Goal: Share content: Share content

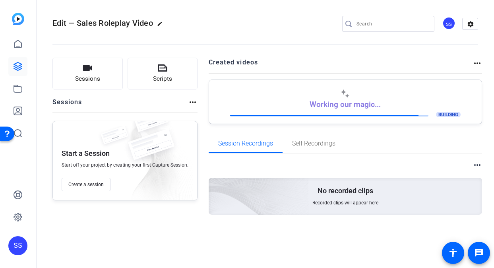
click at [12, 251] on div "SS" at bounding box center [17, 245] width 19 height 19
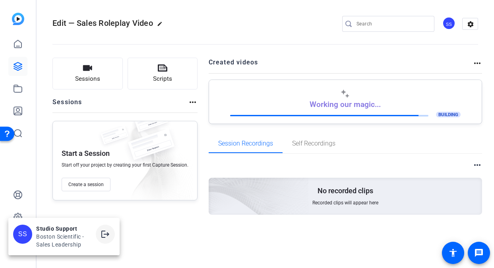
click at [104, 233] on mat-icon "logout" at bounding box center [105, 234] width 10 height 10
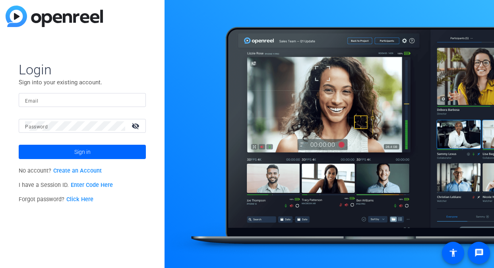
click at [73, 92] on form "Login Sign into your existing account. Email Password visibility_off Sign in" at bounding box center [82, 110] width 127 height 98
click at [73, 99] on input "Email" at bounding box center [82, 100] width 114 height 10
click at [134, 101] on img at bounding box center [133, 100] width 6 height 10
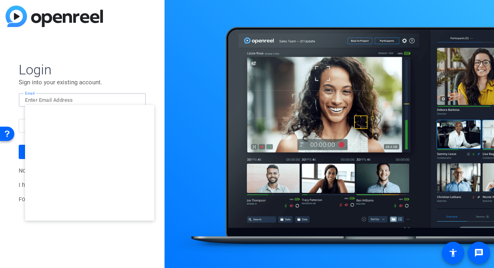
type input "studiosupport+3@openreel.com"
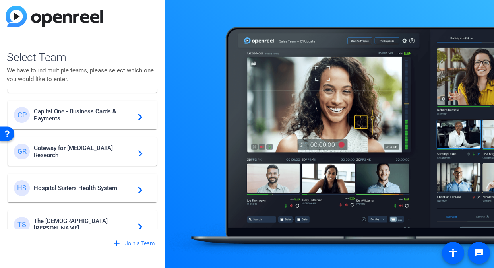
scroll to position [228, 0]
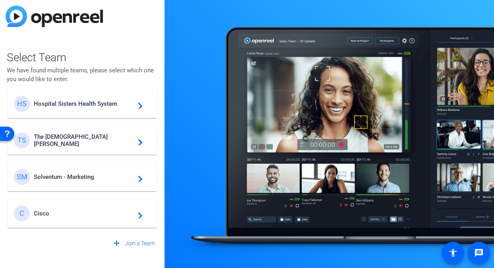
click at [62, 217] on div "C Cisco navigate_next" at bounding box center [82, 213] width 137 height 16
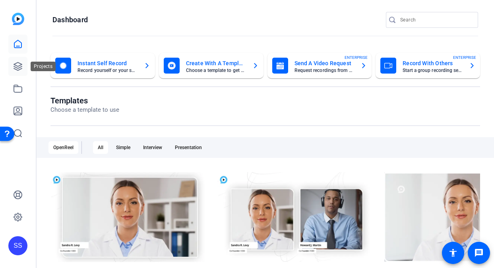
click at [16, 64] on icon at bounding box center [18, 67] width 10 height 10
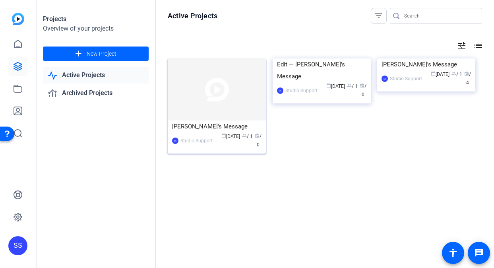
click at [191, 117] on img at bounding box center [217, 89] width 98 height 62
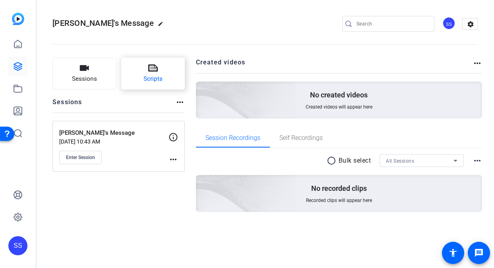
click at [149, 73] on button "Scripts" at bounding box center [153, 74] width 64 height 32
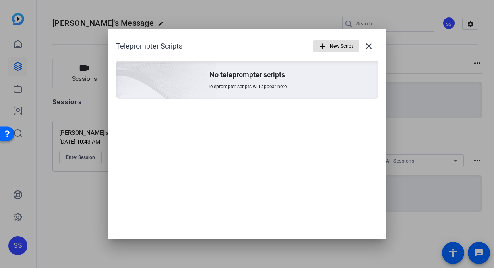
click at [324, 48] on mat-icon "add" at bounding box center [322, 46] width 9 height 9
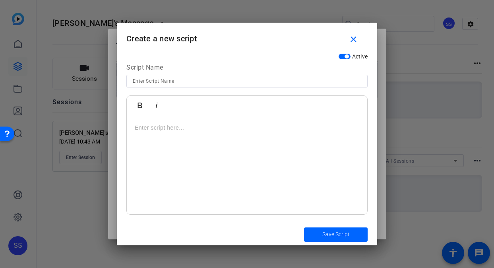
click at [210, 79] on input at bounding box center [247, 81] width 228 height 10
type input "Lynn's Script"
click at [202, 146] on div at bounding box center [247, 164] width 240 height 99
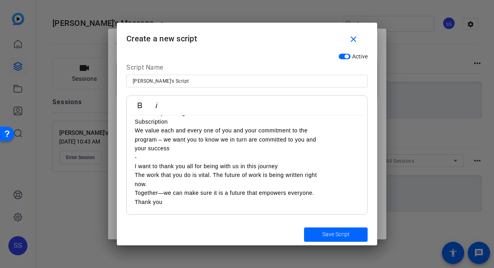
scroll to position [38784, 0]
click at [311, 229] on span "submit" at bounding box center [336, 234] width 64 height 19
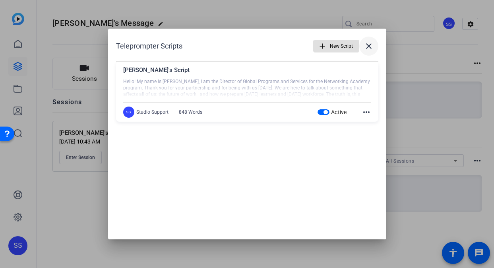
click at [371, 49] on mat-icon "close" at bounding box center [369, 46] width 10 height 10
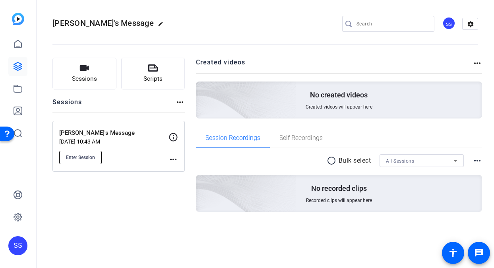
click at [73, 159] on span "Enter Session" at bounding box center [80, 157] width 29 height 6
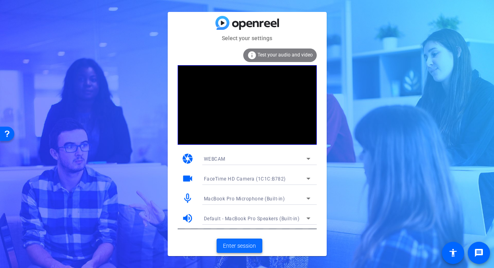
click at [243, 248] on span "Enter session" at bounding box center [239, 245] width 33 height 8
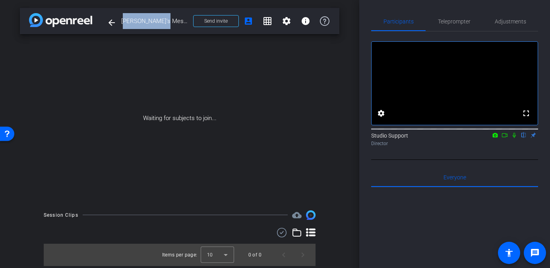
drag, startPoint x: 168, startPoint y: 19, endPoint x: 121, endPoint y: 19, distance: 46.9
click at [121, 19] on span "[PERSON_NAME]'s Message" at bounding box center [154, 21] width 67 height 16
copy span "[PERSON_NAME]'s Message"
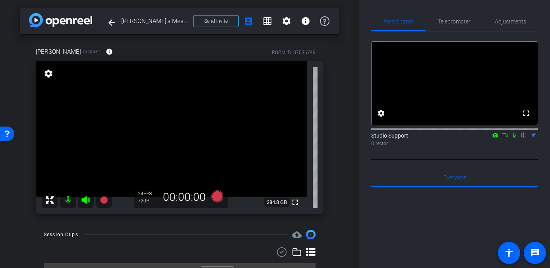
click at [404, 4] on div "Participants Teleprompter Adjustments fullscreen settings Studio Support flip D…" at bounding box center [454, 134] width 191 height 268
click at [493, 23] on span "Adjustments" at bounding box center [509, 22] width 31 height 6
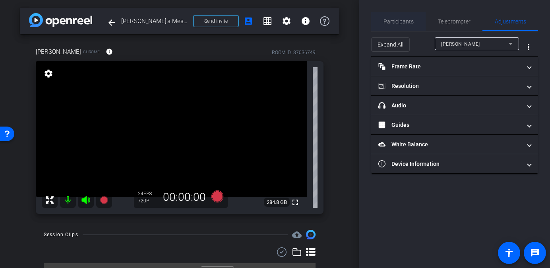
click at [407, 19] on span "Participants" at bounding box center [398, 22] width 30 height 6
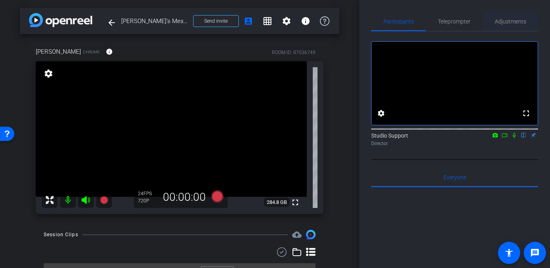
click at [493, 22] on span "Adjustments" at bounding box center [509, 22] width 31 height 6
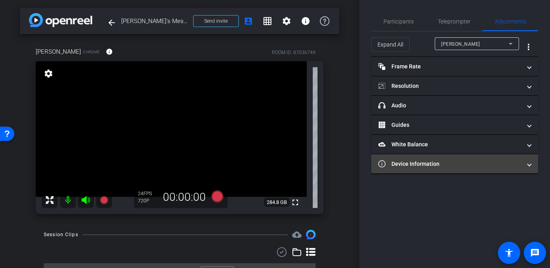
click at [448, 162] on mat-panel-title "Device Information" at bounding box center [449, 164] width 143 height 8
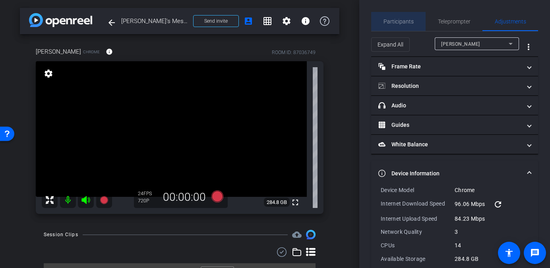
click at [405, 21] on span "Participants" at bounding box center [398, 22] width 30 height 6
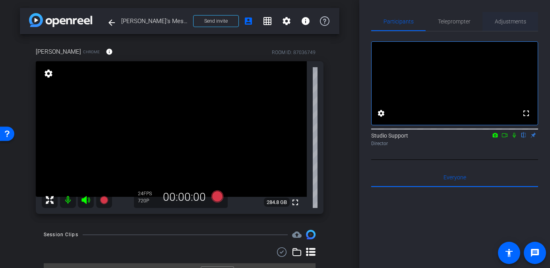
click at [491, 23] on div "Adjustments" at bounding box center [510, 21] width 56 height 19
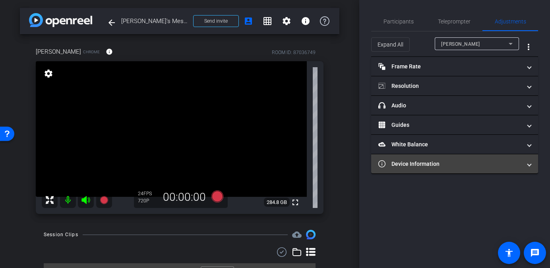
click at [464, 160] on mat-panel-title "Device Information" at bounding box center [449, 164] width 143 height 8
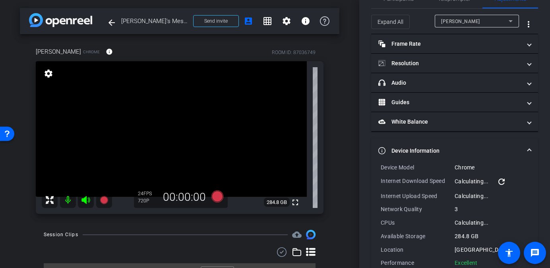
scroll to position [40, 0]
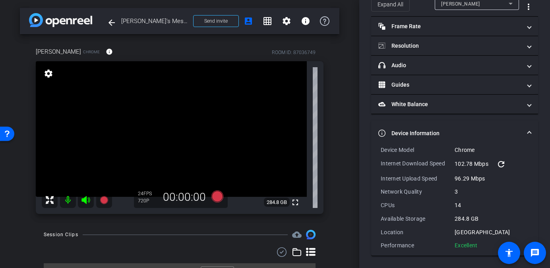
drag, startPoint x: 480, startPoint y: 245, endPoint x: 380, endPoint y: 150, distance: 138.5
click at [380, 150] on div "Device Model Chrome Internet Download Speed 102.78 Mbps refresh Internet Upload…" at bounding box center [454, 201] width 167 height 110
copy div "Device Model Chrome Internet Download Speed 102.78 Mbps refresh Internet Upload…"
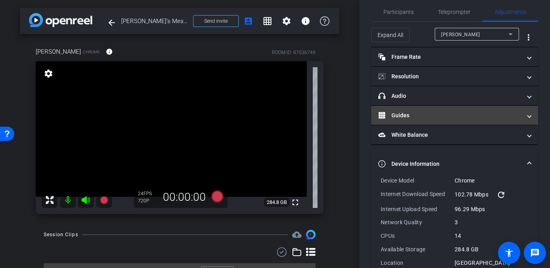
scroll to position [0, 0]
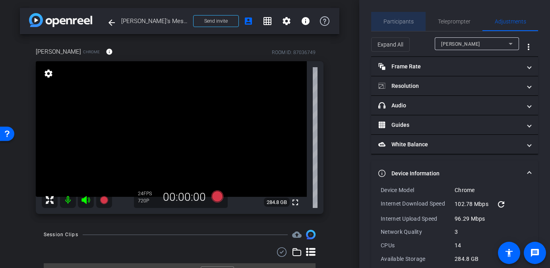
click at [404, 19] on span "Participants" at bounding box center [398, 22] width 30 height 6
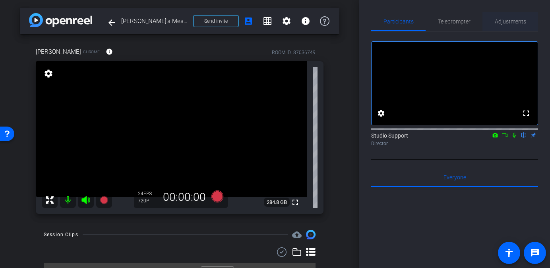
click at [493, 22] on span "Adjustments" at bounding box center [509, 22] width 31 height 6
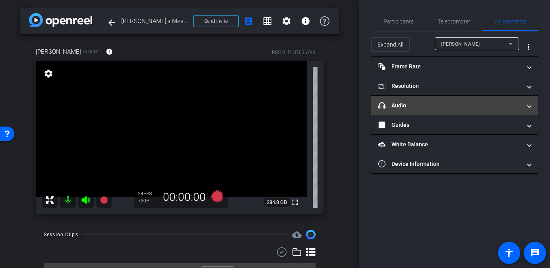
click at [451, 101] on mat-panel-title "headphone icon Audio" at bounding box center [449, 105] width 143 height 8
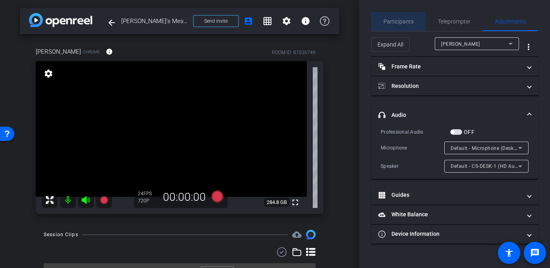
click at [405, 22] on span "Participants" at bounding box center [398, 22] width 30 height 6
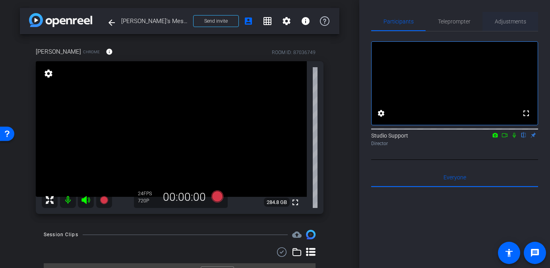
click at [493, 25] on span "Adjustments" at bounding box center [509, 21] width 31 height 19
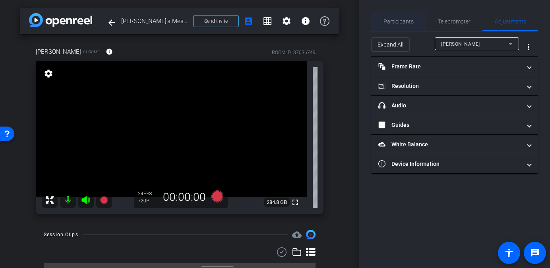
click at [404, 23] on span "Participants" at bounding box center [398, 22] width 30 height 6
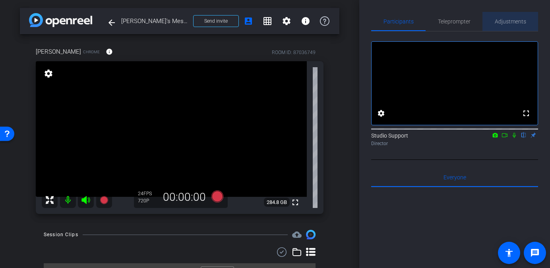
click at [493, 21] on span "Adjustments" at bounding box center [509, 22] width 31 height 6
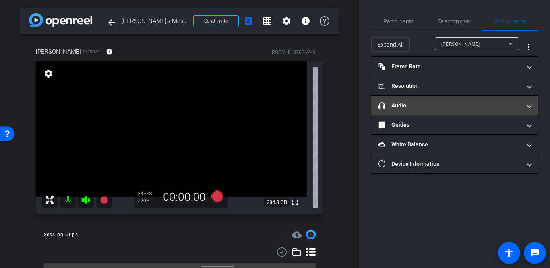
click at [453, 102] on mat-panel-title "headphone icon Audio" at bounding box center [449, 105] width 143 height 8
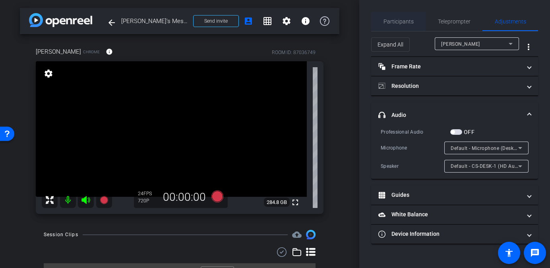
click at [402, 22] on span "Participants" at bounding box center [398, 22] width 30 height 6
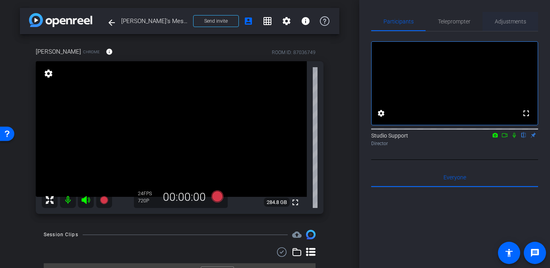
click at [493, 21] on span "Adjustments" at bounding box center [509, 22] width 31 height 6
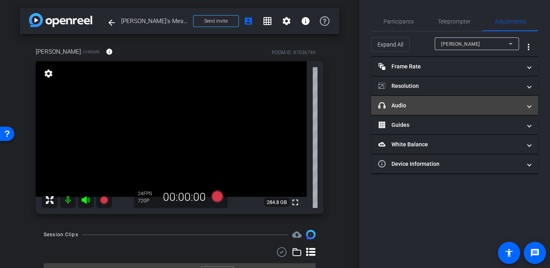
click at [428, 110] on mat-expansion-panel-header "headphone icon Audio" at bounding box center [454, 105] width 167 height 19
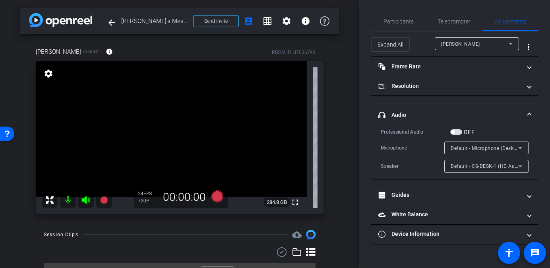
click at [476, 148] on span "Default - Microphone (Desk Digital Audio) (05a6:0b0b)" at bounding box center [513, 148] width 127 height 6
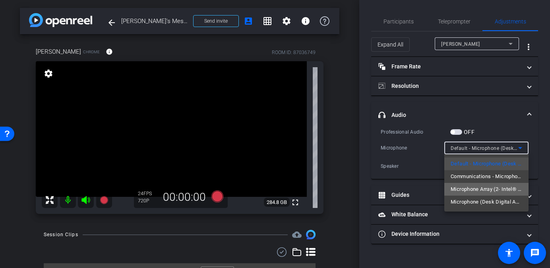
click at [492, 184] on span "Microphone Array (2- Intel® Smart Sound Technology for Digital Microphones)" at bounding box center [485, 189] width 71 height 10
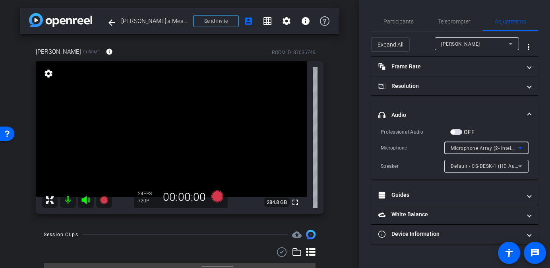
click at [493, 169] on div "Default - CS-DESK-1 (HD Audio Driver for Display Audio)" at bounding box center [484, 166] width 68 height 10
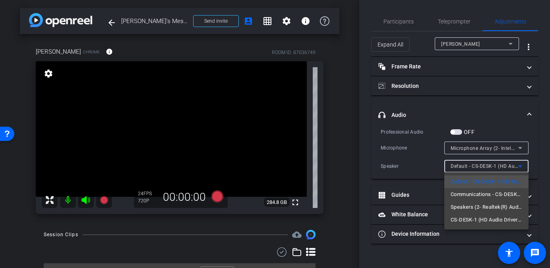
click at [488, 110] on div at bounding box center [275, 134] width 550 height 268
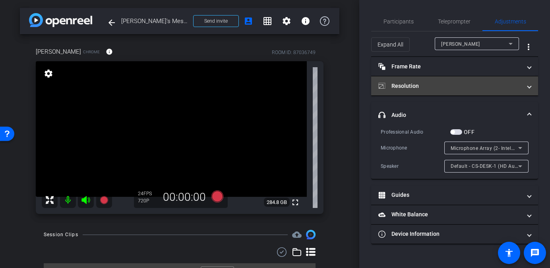
click at [471, 87] on mat-panel-title "Resolution" at bounding box center [449, 86] width 143 height 8
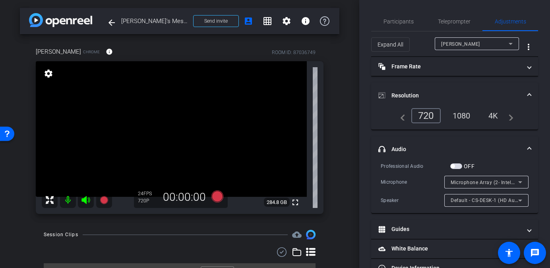
click at [464, 120] on div "1080" at bounding box center [461, 116] width 30 height 14
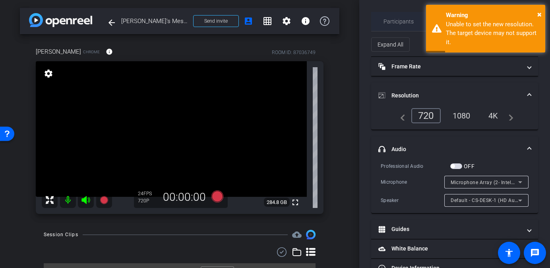
click at [387, 15] on span "Participants" at bounding box center [398, 21] width 30 height 19
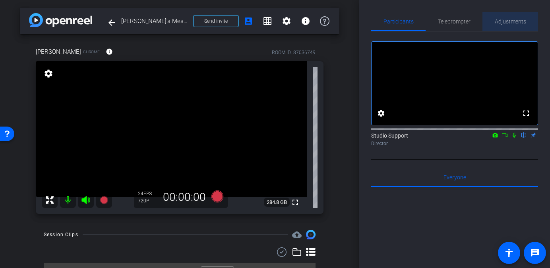
click at [493, 22] on span "Adjustments" at bounding box center [509, 22] width 31 height 6
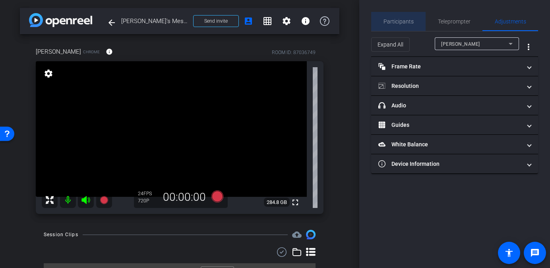
click at [400, 15] on span "Participants" at bounding box center [398, 21] width 30 height 19
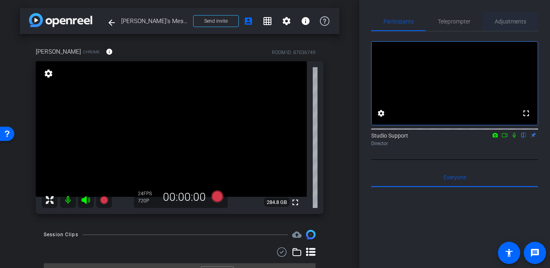
click at [493, 25] on span "Adjustments" at bounding box center [509, 21] width 31 height 19
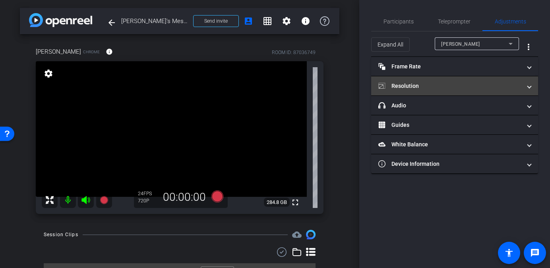
click at [461, 85] on mat-panel-title "Resolution" at bounding box center [449, 86] width 143 height 8
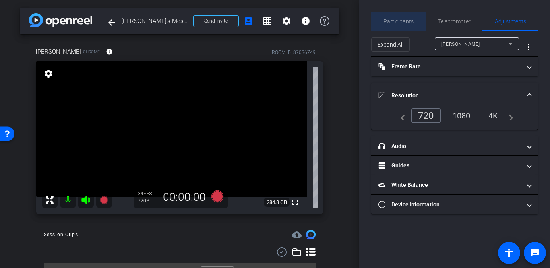
click at [401, 27] on span "Participants" at bounding box center [398, 21] width 30 height 19
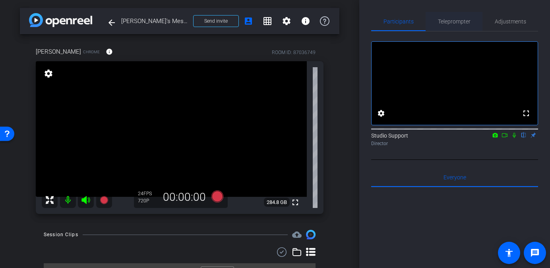
click at [461, 19] on span "Teleprompter" at bounding box center [454, 22] width 33 height 6
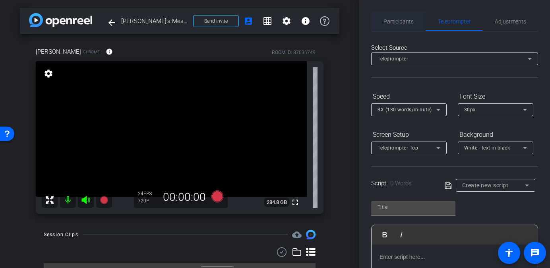
click at [400, 21] on span "Participants" at bounding box center [398, 22] width 30 height 6
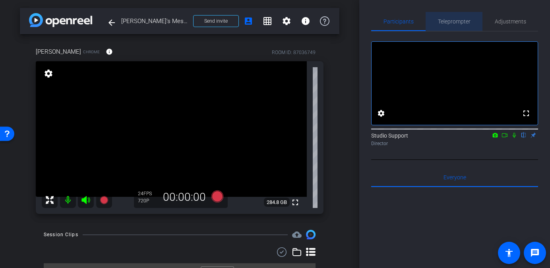
click at [448, 17] on span "Teleprompter" at bounding box center [454, 21] width 33 height 19
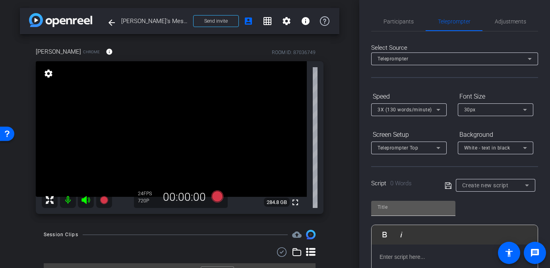
click at [434, 209] on input "text" at bounding box center [412, 207] width 71 height 10
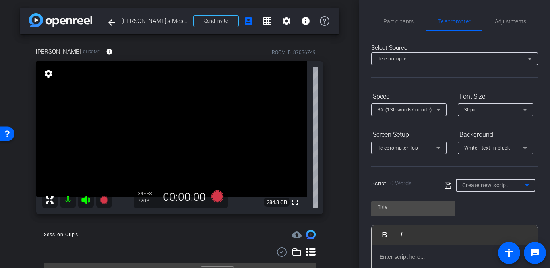
click at [477, 189] on div "Create new script" at bounding box center [493, 185] width 63 height 10
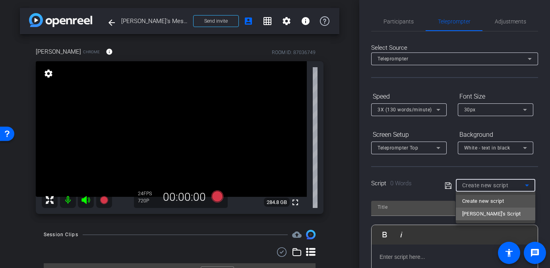
click at [483, 216] on span "Lynn's Script" at bounding box center [491, 214] width 59 height 10
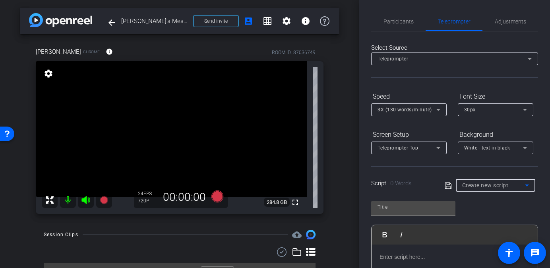
type input "Lynn's Script"
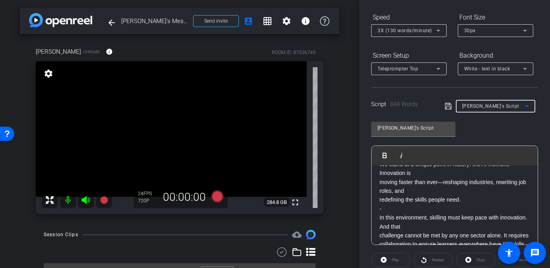
scroll to position [166, 0]
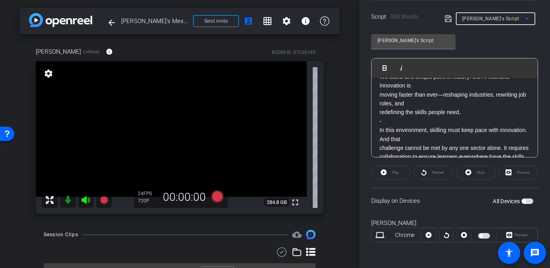
click at [493, 202] on span "button" at bounding box center [527, 201] width 12 height 6
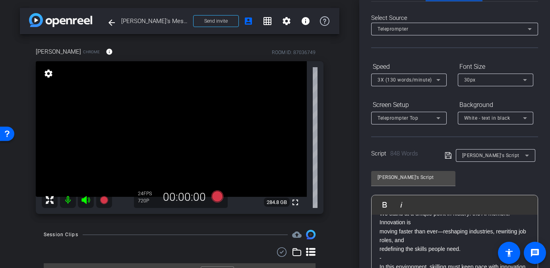
scroll to position [0, 0]
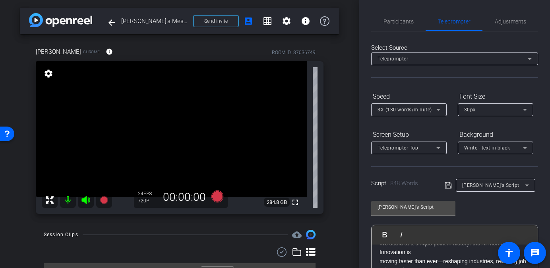
click at [402, 60] on span "Teleprompter" at bounding box center [392, 59] width 31 height 6
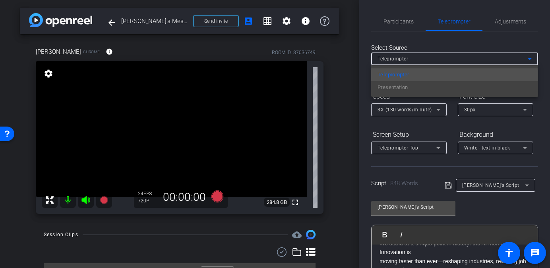
click at [395, 29] on div at bounding box center [275, 134] width 550 height 268
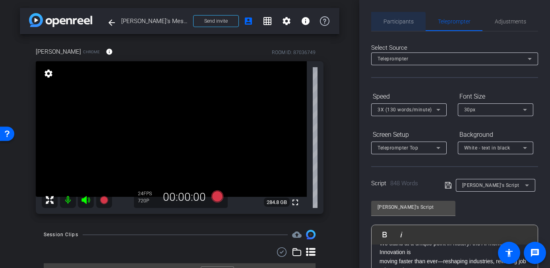
click at [395, 29] on span "Participants" at bounding box center [398, 21] width 30 height 19
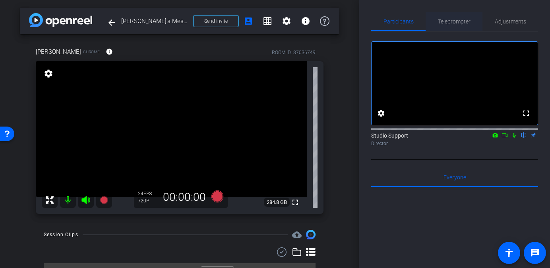
click at [447, 23] on span "Teleprompter" at bounding box center [454, 22] width 33 height 6
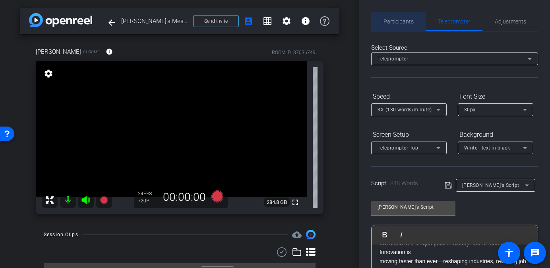
click at [397, 19] on span "Participants" at bounding box center [398, 22] width 30 height 6
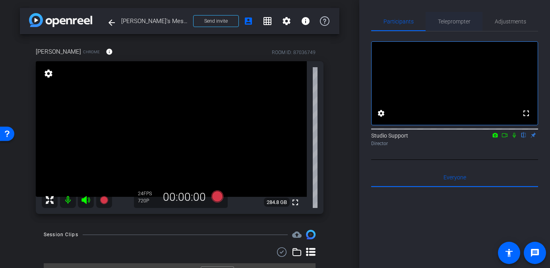
click at [440, 16] on span "Teleprompter" at bounding box center [454, 21] width 33 height 19
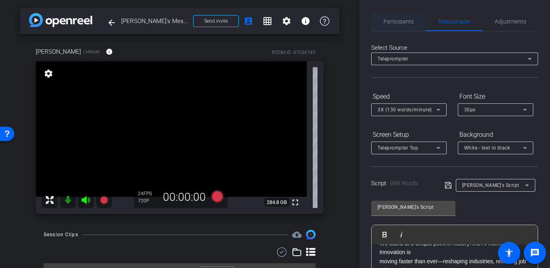
click at [401, 20] on span "Participants" at bounding box center [398, 22] width 30 height 6
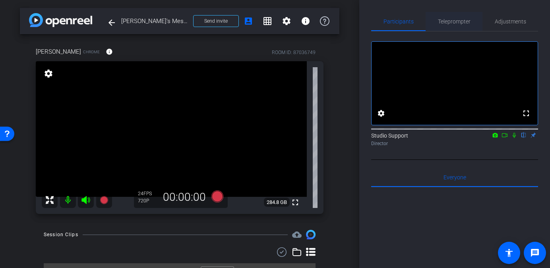
click at [444, 22] on span "Teleprompter" at bounding box center [454, 22] width 33 height 6
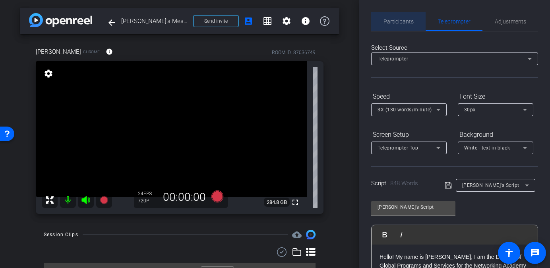
click at [394, 19] on span "Participants" at bounding box center [398, 22] width 30 height 6
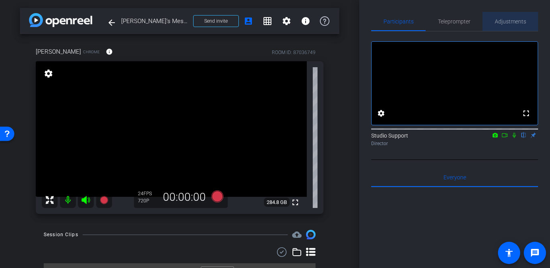
click at [493, 24] on span "Adjustments" at bounding box center [509, 22] width 31 height 6
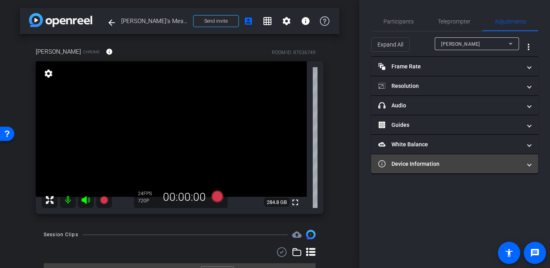
click at [443, 158] on mat-expansion-panel-header "Device Information" at bounding box center [454, 163] width 167 height 19
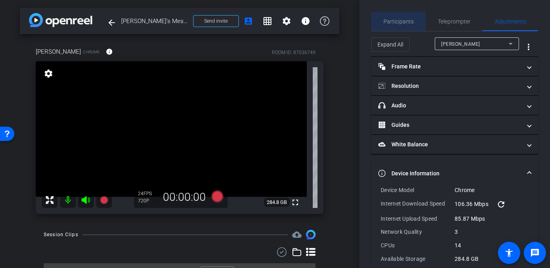
click at [403, 21] on span "Participants" at bounding box center [398, 22] width 30 height 6
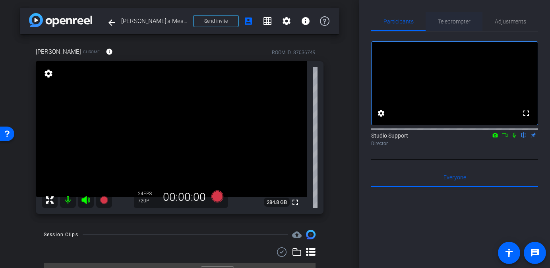
click at [448, 16] on span "Teleprompter" at bounding box center [454, 21] width 33 height 19
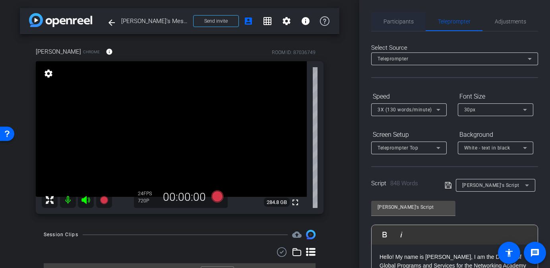
click at [400, 12] on span "Participants" at bounding box center [398, 21] width 30 height 19
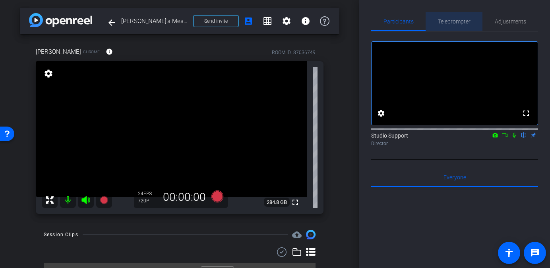
click at [440, 20] on span "Teleprompter" at bounding box center [454, 22] width 33 height 6
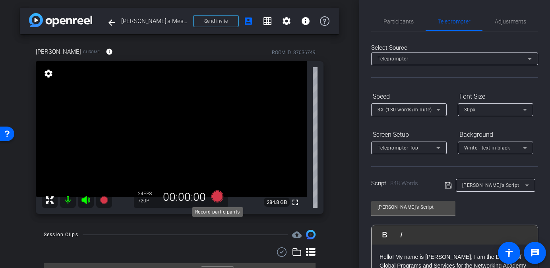
click at [221, 201] on icon at bounding box center [217, 196] width 19 height 14
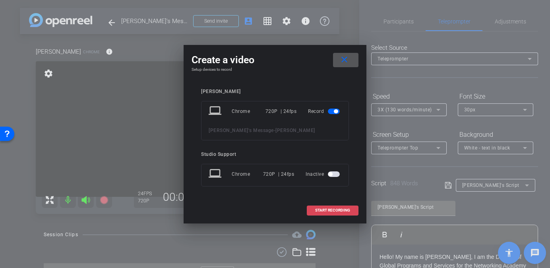
click at [322, 209] on span "START RECORDING" at bounding box center [332, 210] width 35 height 4
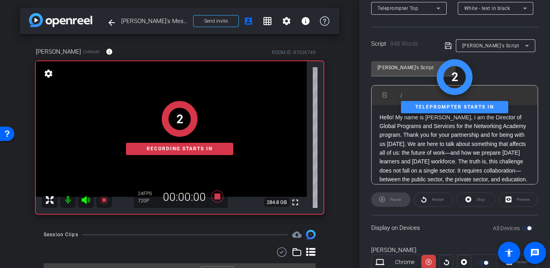
scroll to position [166, 0]
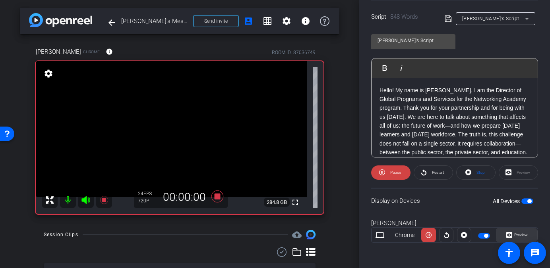
click at [493, 235] on span "Preview" at bounding box center [521, 234] width 14 height 4
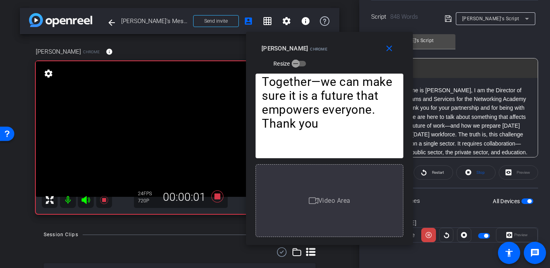
drag, startPoint x: 260, startPoint y: 49, endPoint x: 318, endPoint y: 55, distance: 57.9
click at [318, 55] on div "Lynn Bloomer Chrome Resize" at bounding box center [332, 55] width 142 height 28
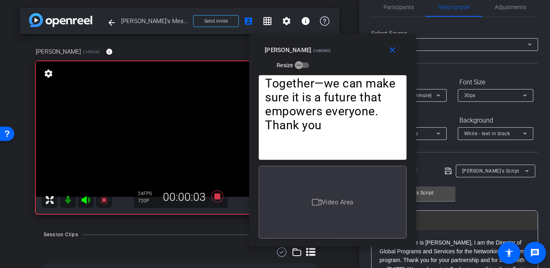
scroll to position [14, 0]
click at [388, 50] on mat-icon "close" at bounding box center [392, 50] width 10 height 10
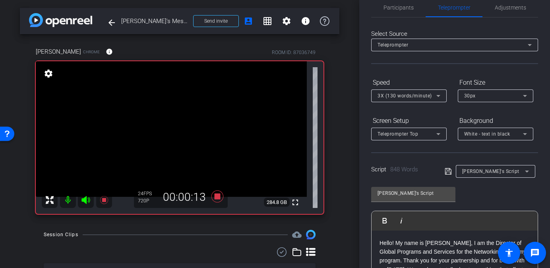
drag, startPoint x: 220, startPoint y: 195, endPoint x: 285, endPoint y: 234, distance: 76.1
click at [285, 234] on div "arrow_back Lynn's Message Back to project Send invite account_box grid_on setti…" at bounding box center [179, 134] width 359 height 268
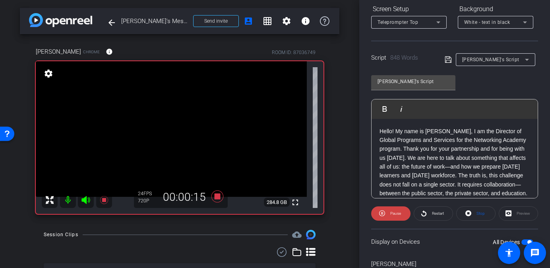
scroll to position [128, 0]
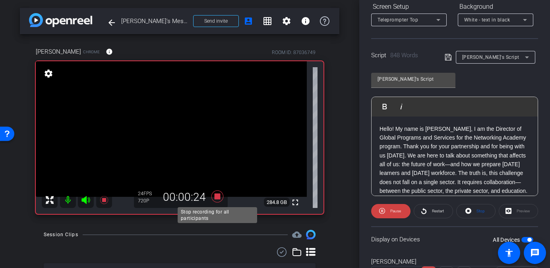
click at [218, 197] on icon at bounding box center [217, 196] width 12 height 12
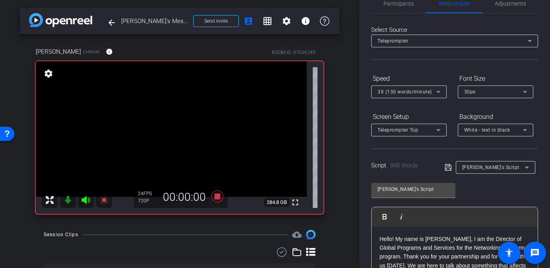
scroll to position [0, 0]
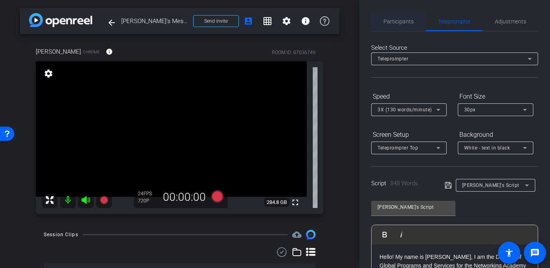
click at [412, 27] on span "Participants" at bounding box center [398, 21] width 30 height 19
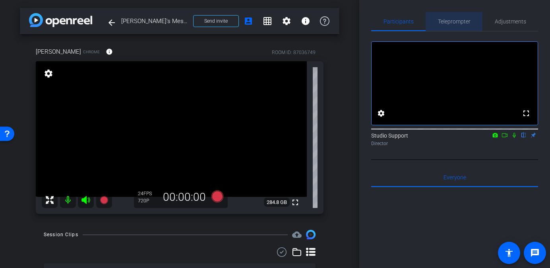
click at [444, 19] on span "Teleprompter" at bounding box center [454, 22] width 33 height 6
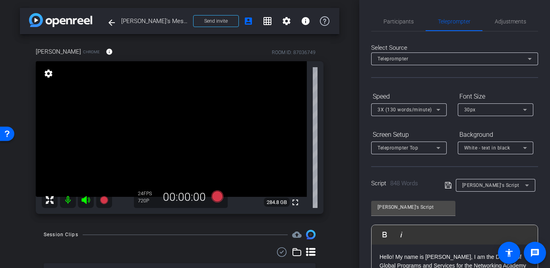
click at [426, 153] on div "Teleprompter Top" at bounding box center [408, 147] width 63 height 13
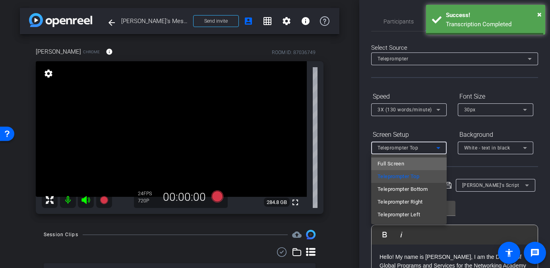
click at [419, 164] on mat-option "Full Screen" at bounding box center [408, 163] width 75 height 13
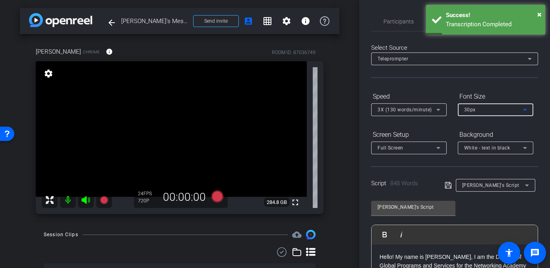
click at [488, 110] on div "30px" at bounding box center [493, 109] width 59 height 10
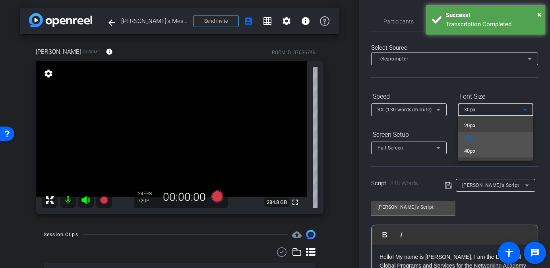
click at [478, 147] on mat-option "40px" at bounding box center [494, 151] width 75 height 13
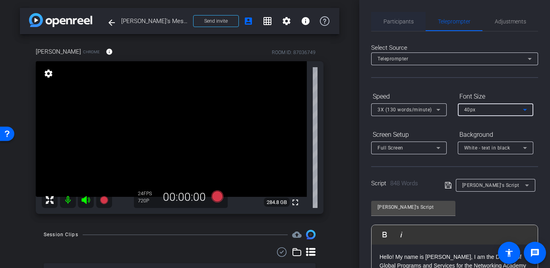
click at [408, 21] on span "Participants" at bounding box center [398, 22] width 30 height 6
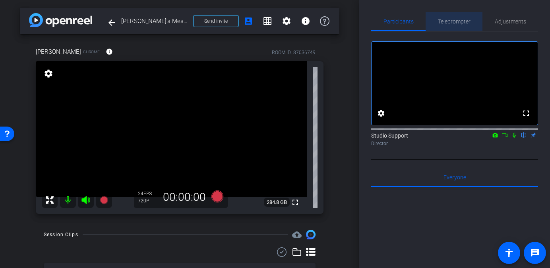
click at [471, 17] on div "Teleprompter" at bounding box center [453, 21] width 57 height 19
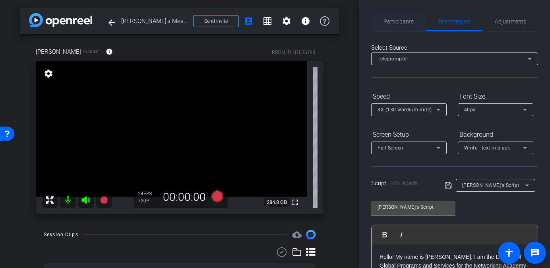
click at [396, 26] on span "Participants" at bounding box center [398, 21] width 30 height 19
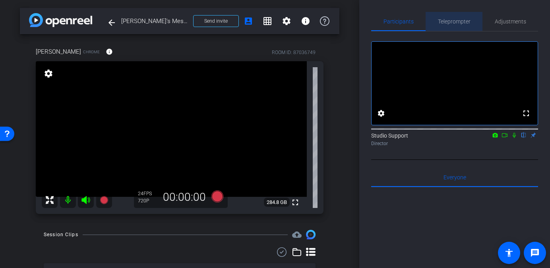
click at [441, 24] on span "Teleprompter" at bounding box center [454, 22] width 33 height 6
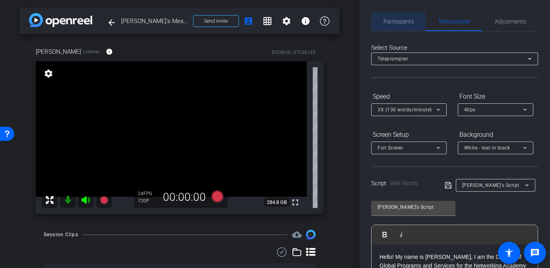
click at [398, 23] on span "Participants" at bounding box center [398, 22] width 30 height 6
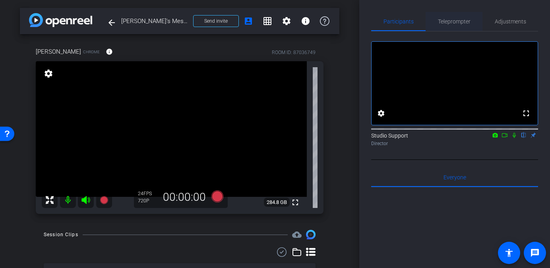
click at [455, 23] on span "Teleprompter" at bounding box center [454, 22] width 33 height 6
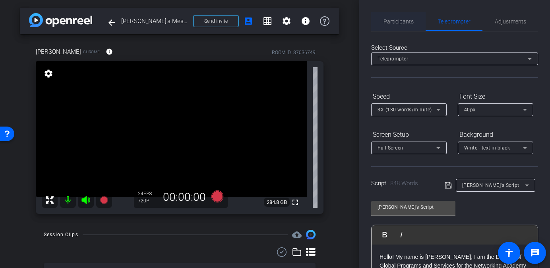
click at [392, 22] on span "Participants" at bounding box center [398, 22] width 30 height 6
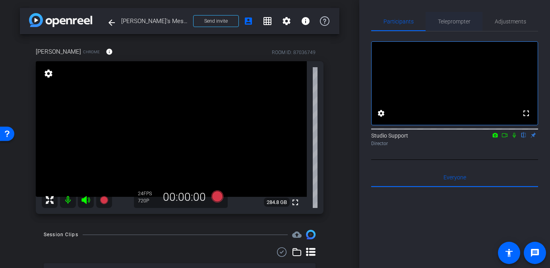
click at [451, 27] on span "Teleprompter" at bounding box center [454, 21] width 33 height 19
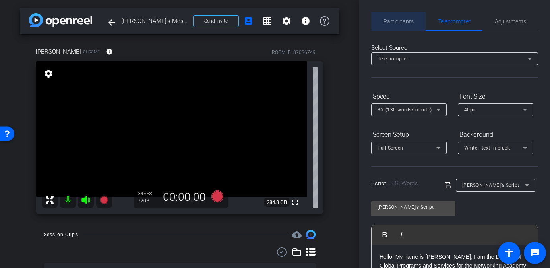
click at [402, 22] on span "Participants" at bounding box center [398, 22] width 30 height 6
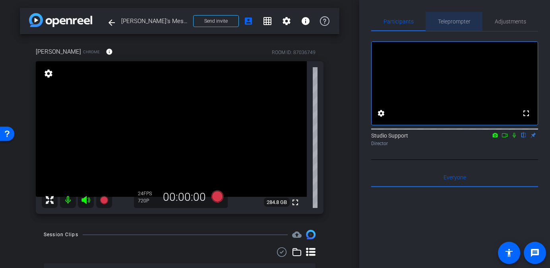
click at [449, 27] on span "Teleprompter" at bounding box center [454, 21] width 33 height 19
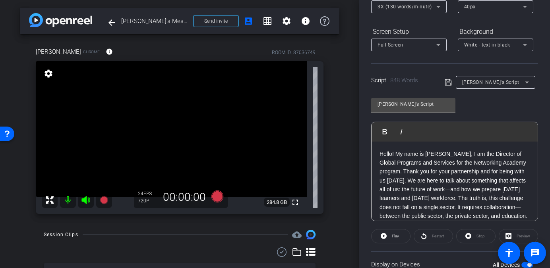
scroll to position [156, 0]
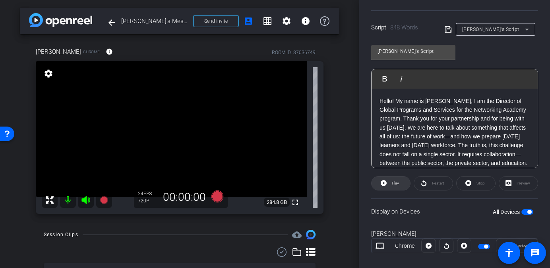
click at [398, 180] on span "Play" at bounding box center [394, 182] width 9 height 11
click at [382, 189] on span at bounding box center [390, 183] width 39 height 19
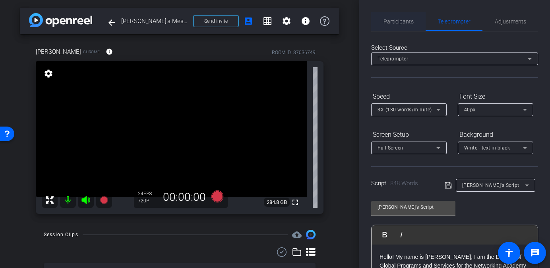
click at [392, 22] on span "Participants" at bounding box center [398, 22] width 30 height 6
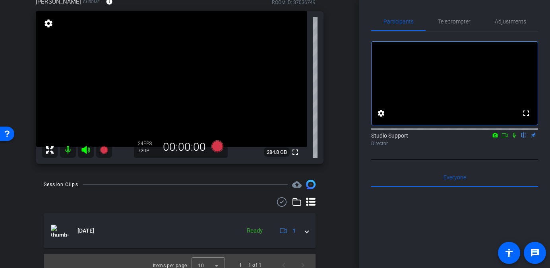
scroll to position [51, 0]
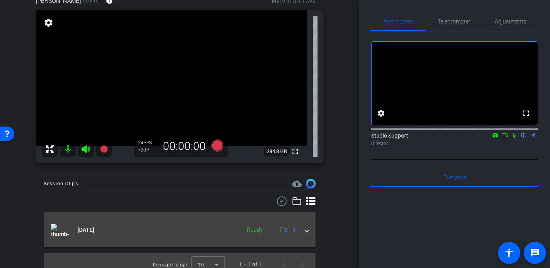
click at [190, 231] on mat-panel-title "Sep 5, 2025" at bounding box center [143, 230] width 185 height 12
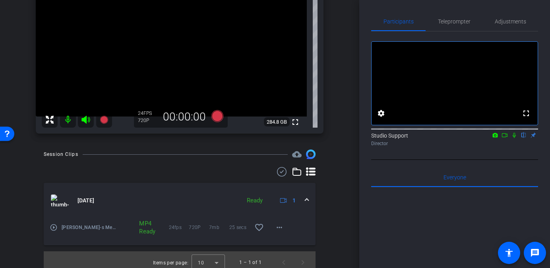
scroll to position [86, 0]
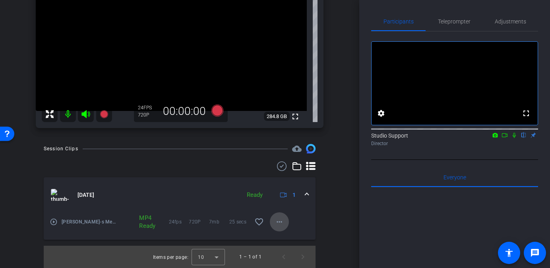
click at [282, 222] on mat-icon "more_horiz" at bounding box center [279, 222] width 10 height 10
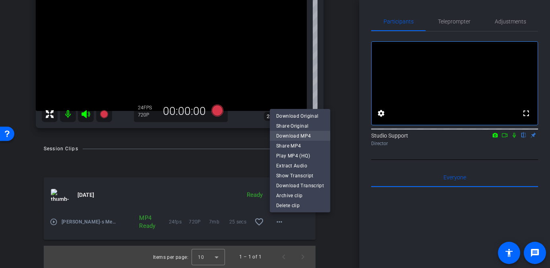
click at [306, 134] on span "Download MP4" at bounding box center [300, 136] width 48 height 10
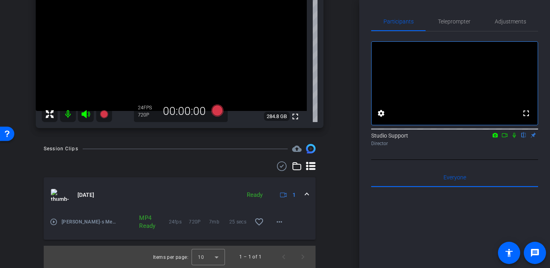
click at [493, 138] on icon at bounding box center [513, 135] width 3 height 5
click at [493, 138] on icon at bounding box center [514, 135] width 6 height 6
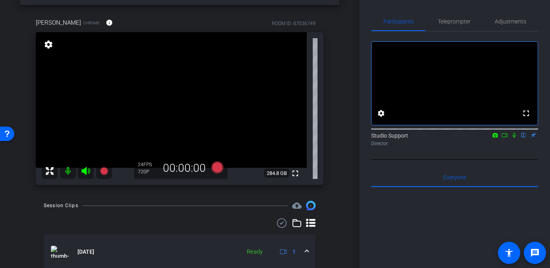
scroll to position [0, 0]
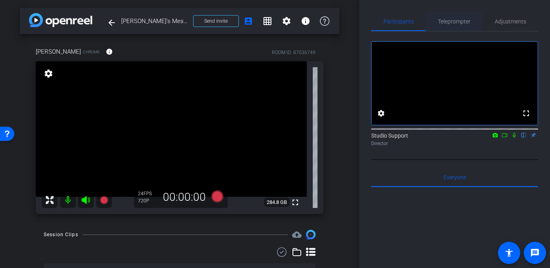
click at [453, 19] on span "Teleprompter" at bounding box center [454, 22] width 33 height 6
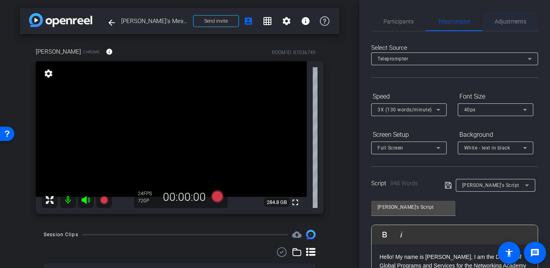
click at [493, 22] on span "Adjustments" at bounding box center [509, 22] width 31 height 6
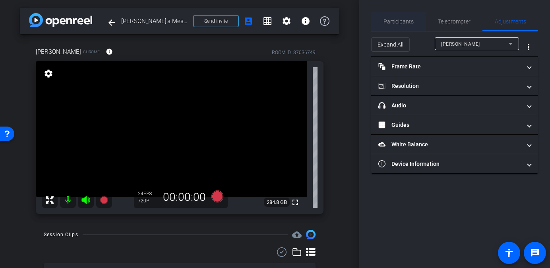
click at [399, 25] on span "Participants" at bounding box center [398, 21] width 30 height 19
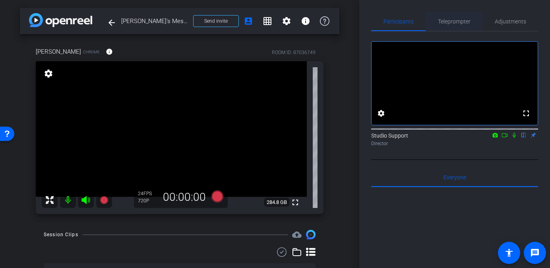
click at [442, 22] on span "Teleprompter" at bounding box center [454, 22] width 33 height 6
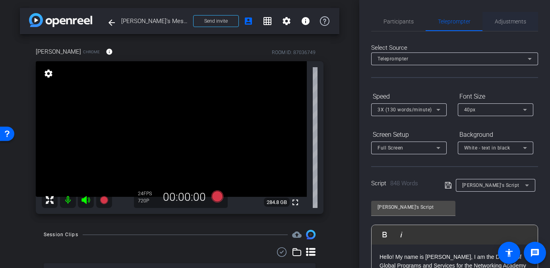
click at [493, 19] on span "Adjustments" at bounding box center [509, 22] width 31 height 6
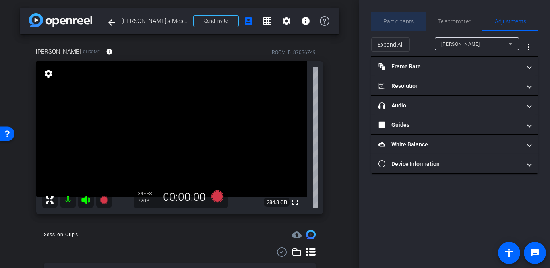
click at [404, 25] on span "Participants" at bounding box center [398, 21] width 30 height 19
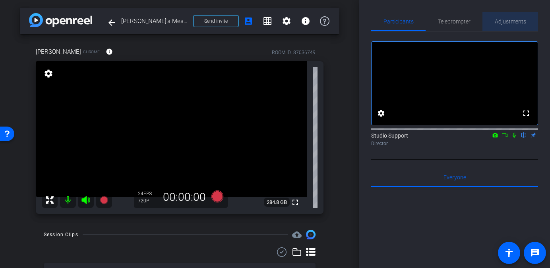
click at [493, 19] on span "Adjustments" at bounding box center [509, 22] width 31 height 6
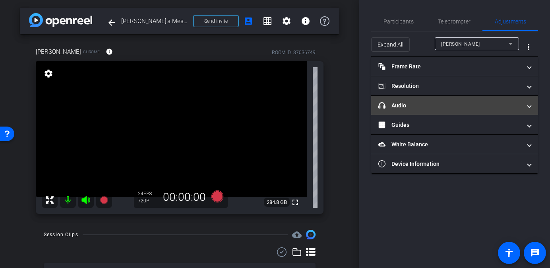
click at [442, 98] on mat-expansion-panel-header "headphone icon Audio" at bounding box center [454, 105] width 167 height 19
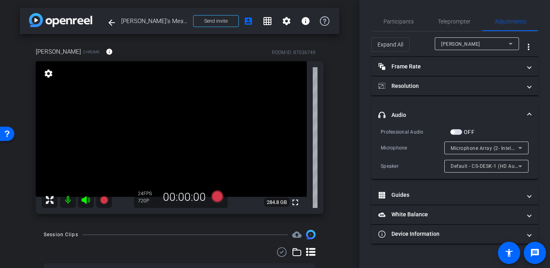
click at [480, 149] on span "Microphone Array (2- Intel® Smart Sound Technology for Digital Microphones)" at bounding box center [541, 148] width 182 height 6
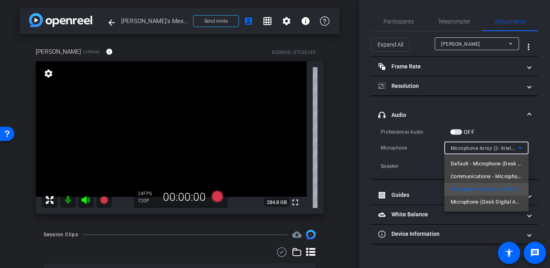
click at [490, 102] on div at bounding box center [275, 134] width 550 height 268
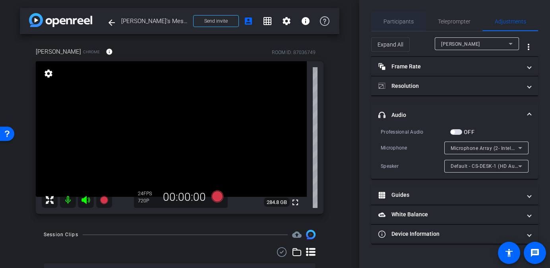
click at [401, 22] on span "Participants" at bounding box center [398, 22] width 30 height 6
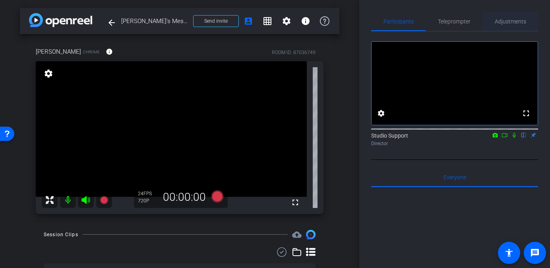
click at [493, 28] on span "Adjustments" at bounding box center [509, 21] width 31 height 19
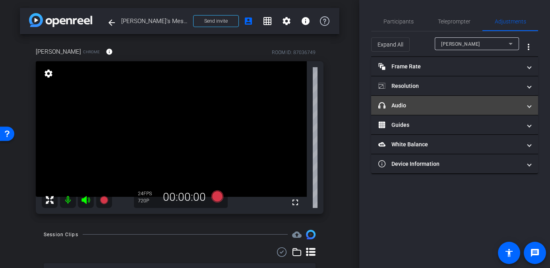
click at [426, 110] on mat-expansion-panel-header "headphone icon Audio" at bounding box center [454, 105] width 167 height 19
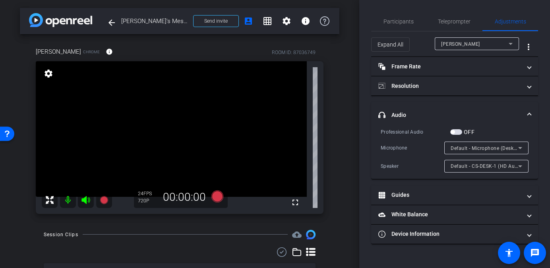
click at [475, 150] on div "Default - Microphone (Desk Digital Audio) (05a6:0b0b)" at bounding box center [484, 148] width 68 height 10
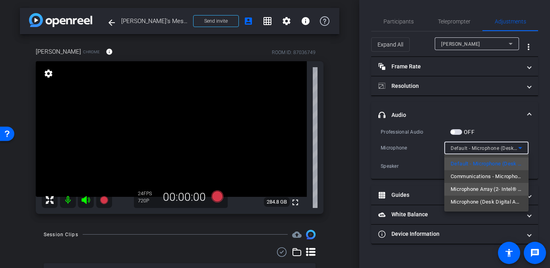
click at [473, 186] on span "Microphone Array (2- Intel® Smart Sound Technology for Digital Microphones)" at bounding box center [485, 189] width 71 height 10
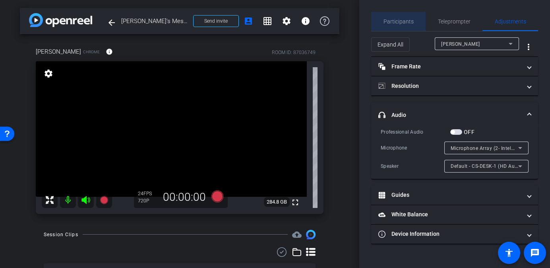
click at [412, 19] on span "Participants" at bounding box center [398, 22] width 30 height 6
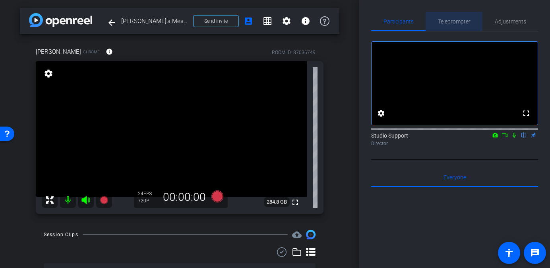
click at [451, 25] on span "Teleprompter" at bounding box center [454, 21] width 33 height 19
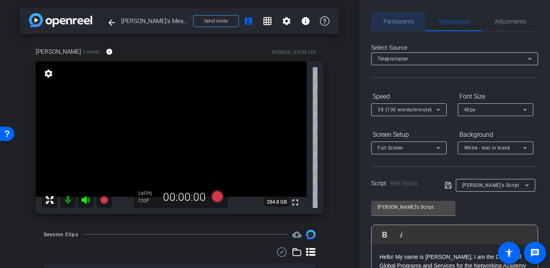
click at [394, 16] on span "Participants" at bounding box center [398, 21] width 30 height 19
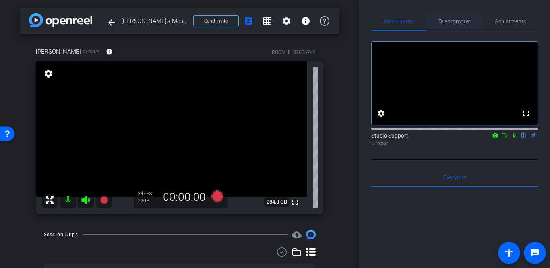
click at [456, 19] on span "Teleprompter" at bounding box center [454, 22] width 33 height 6
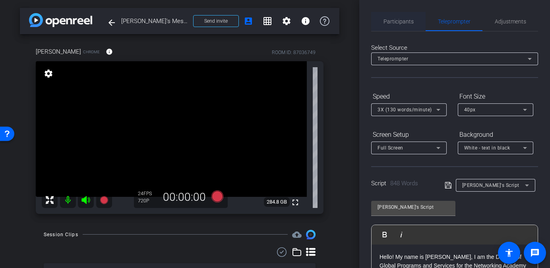
click at [391, 19] on span "Participants" at bounding box center [398, 22] width 30 height 6
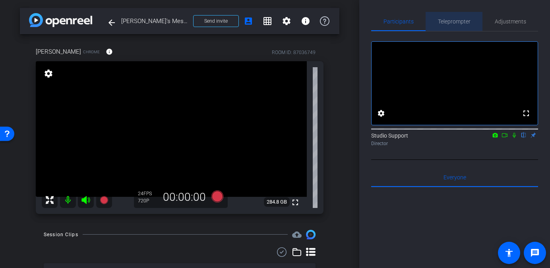
click at [462, 17] on span "Teleprompter" at bounding box center [454, 21] width 33 height 19
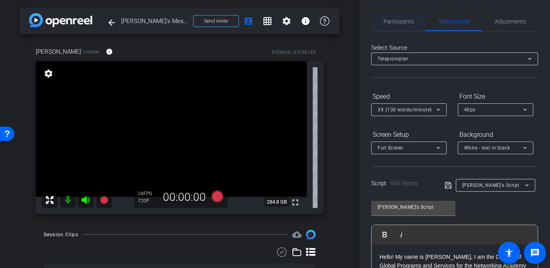
click at [404, 19] on span "Participants" at bounding box center [398, 22] width 30 height 6
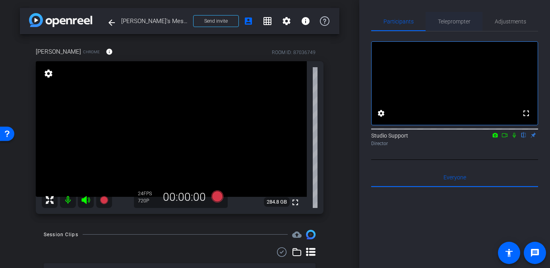
click at [449, 27] on span "Teleprompter" at bounding box center [454, 21] width 33 height 19
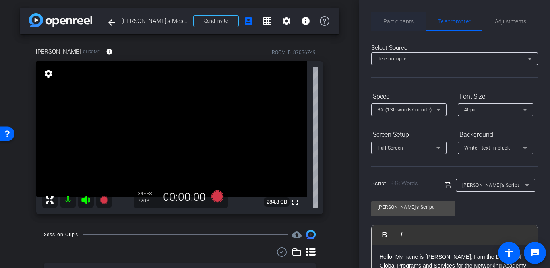
click at [395, 19] on span "Participants" at bounding box center [398, 22] width 30 height 6
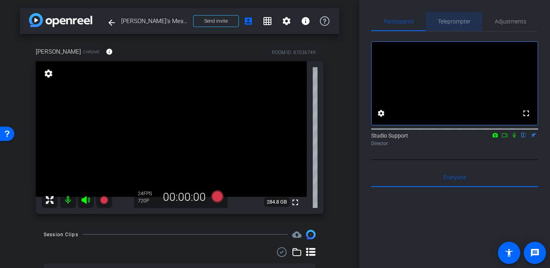
click at [443, 22] on span "Teleprompter" at bounding box center [454, 22] width 33 height 6
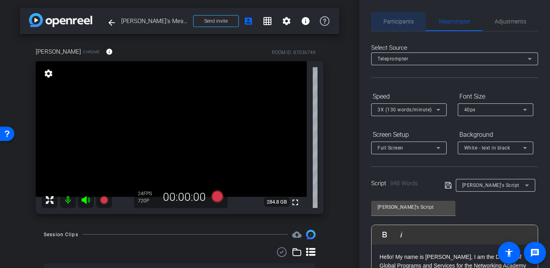
click at [405, 22] on span "Participants" at bounding box center [398, 22] width 30 height 6
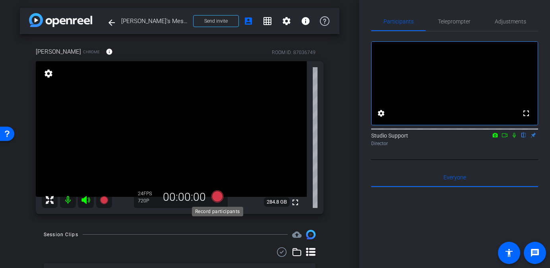
click at [218, 195] on icon at bounding box center [217, 196] width 12 height 12
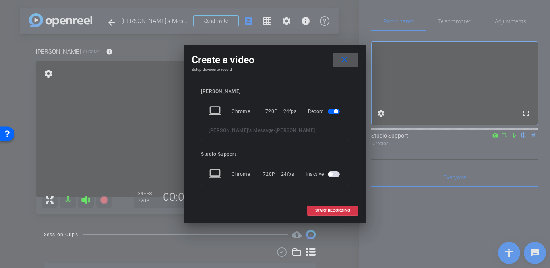
click at [343, 63] on mat-icon "close" at bounding box center [344, 60] width 10 height 10
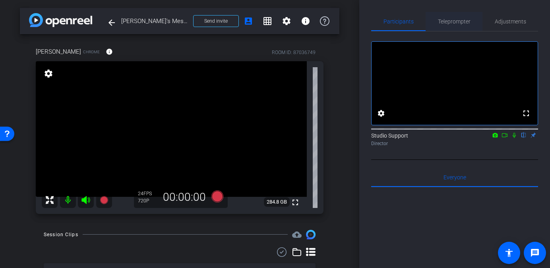
click at [459, 17] on span "Teleprompter" at bounding box center [454, 21] width 33 height 19
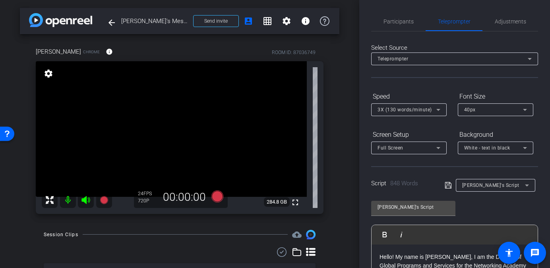
scroll to position [166, 0]
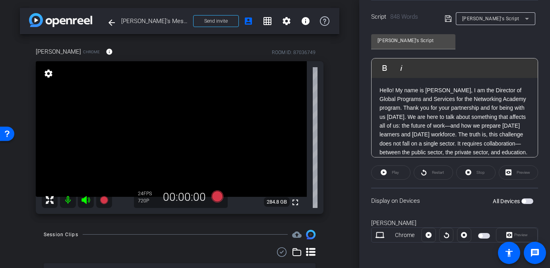
click at [493, 206] on div "Display on Devices All Devices" at bounding box center [454, 200] width 167 height 26
click at [493, 201] on span "button" at bounding box center [527, 201] width 12 height 6
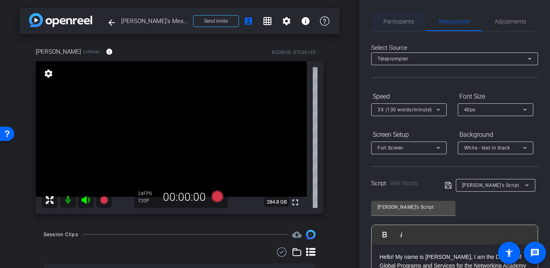
click at [391, 19] on span "Participants" at bounding box center [398, 22] width 30 height 6
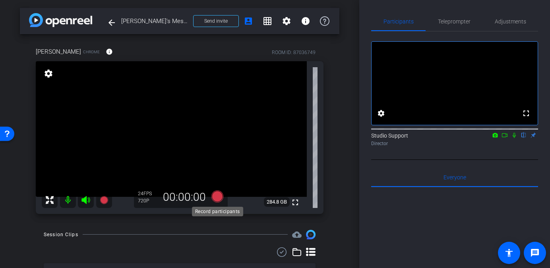
click at [220, 195] on icon at bounding box center [217, 196] width 12 height 12
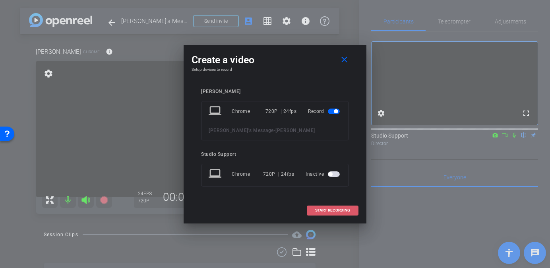
click at [324, 208] on span "START RECORDING" at bounding box center [332, 210] width 35 height 4
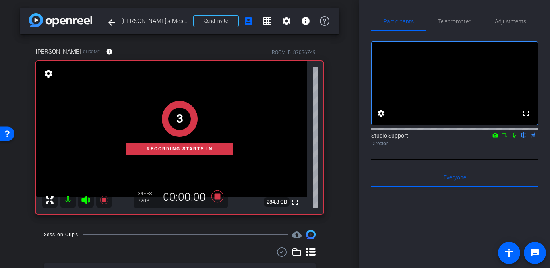
click at [493, 138] on icon at bounding box center [513, 135] width 3 height 5
click at [443, 17] on span "Teleprompter" at bounding box center [454, 21] width 33 height 19
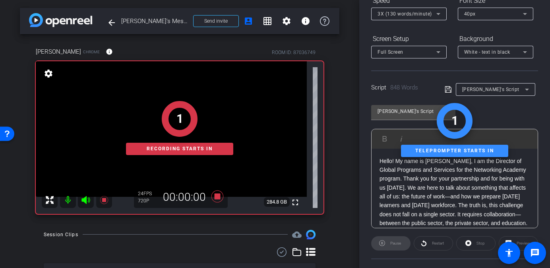
scroll to position [166, 0]
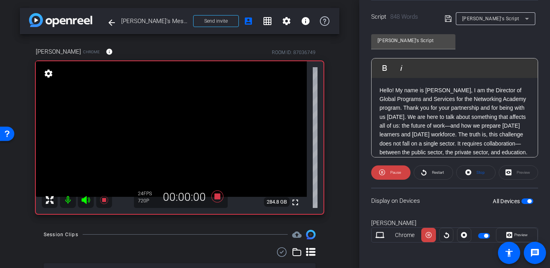
click at [493, 235] on span "Preview" at bounding box center [521, 234] width 14 height 4
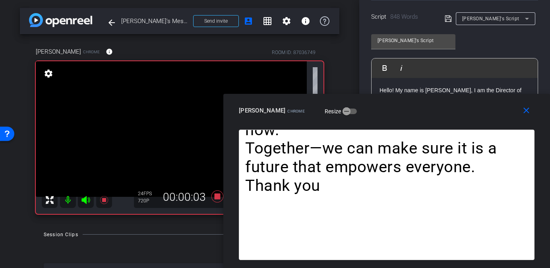
drag, startPoint x: 332, startPoint y: 58, endPoint x: 456, endPoint y: 145, distance: 151.1
click at [456, 145] on div "close Lynn Bloomer Chrome Resize Hello! My name is Lynn Bloomer, I am the Direc…" at bounding box center [386, 181] width 326 height 174
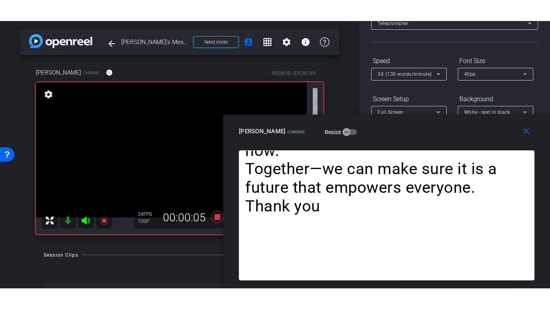
scroll to position [45, 0]
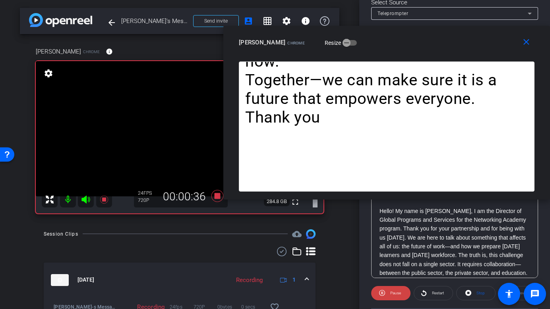
drag, startPoint x: 405, startPoint y: 124, endPoint x: 400, endPoint y: 78, distance: 46.7
click at [400, 50] on div "Lynn Bloomer Chrome Resize" at bounding box center [389, 42] width 301 height 14
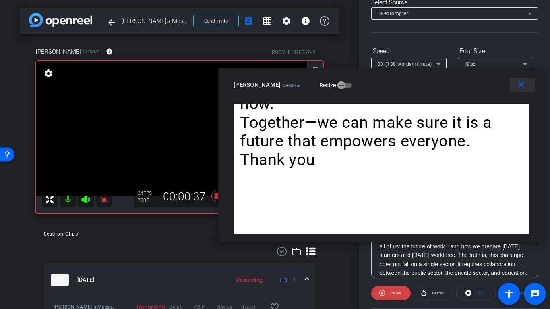
click at [493, 80] on mat-icon "close" at bounding box center [521, 85] width 10 height 10
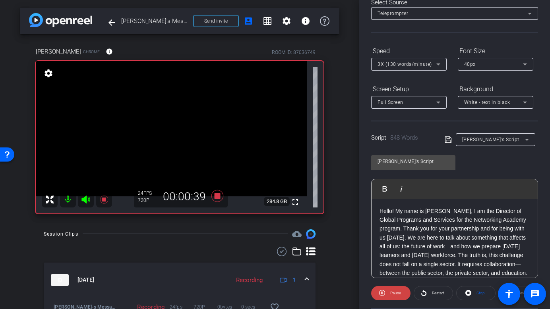
scroll to position [0, 0]
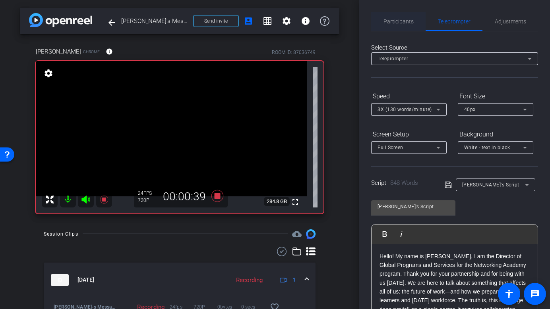
click at [396, 21] on span "Participants" at bounding box center [398, 22] width 30 height 6
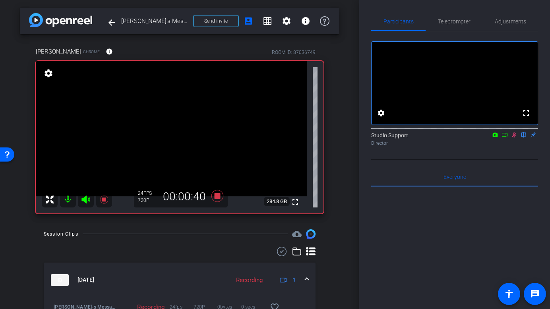
click at [493, 139] on mat-icon at bounding box center [514, 134] width 10 height 7
click at [216, 199] on icon at bounding box center [217, 196] width 19 height 14
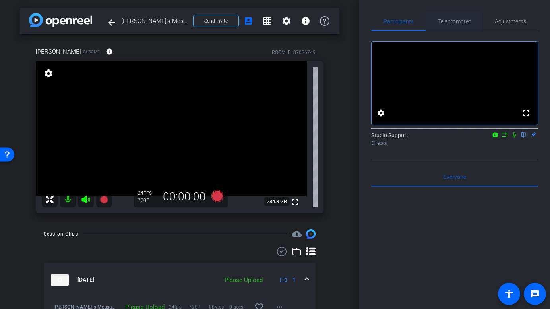
click at [452, 22] on span "Teleprompter" at bounding box center [454, 22] width 33 height 6
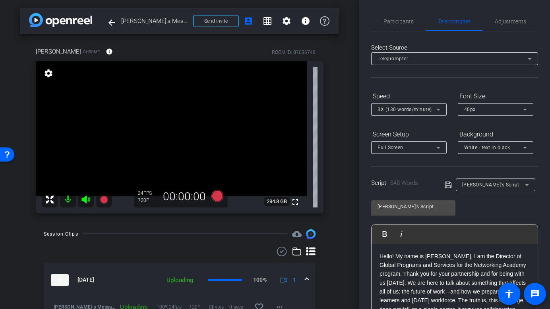
click at [426, 146] on div "Full Screen" at bounding box center [406, 148] width 59 height 10
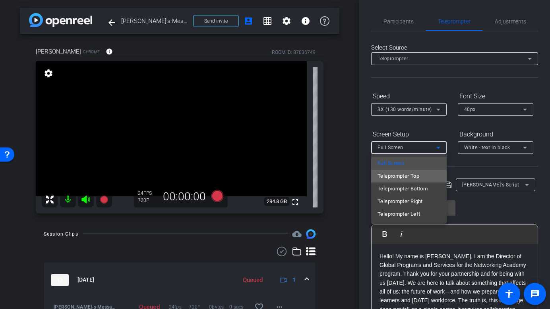
click at [418, 176] on span "Teleprompter Top" at bounding box center [398, 177] width 42 height 10
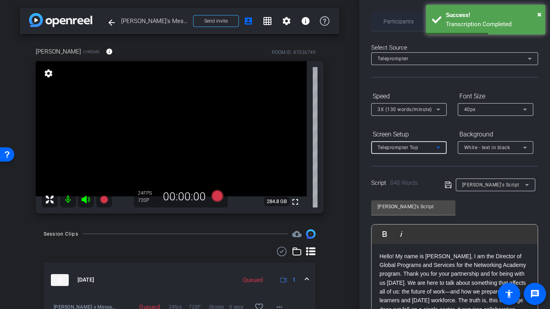
click at [400, 25] on span "Participants" at bounding box center [398, 21] width 30 height 19
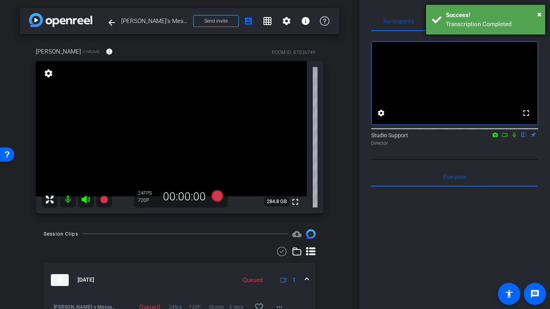
click at [451, 22] on div "Transcription Completed" at bounding box center [492, 24] width 93 height 9
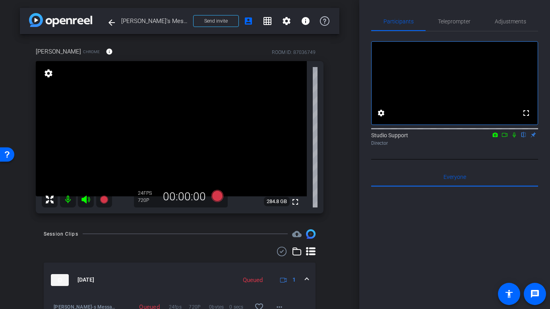
click at [451, 22] on span "Teleprompter" at bounding box center [454, 22] width 33 height 6
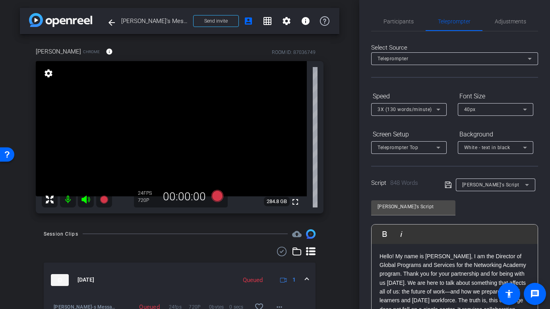
scroll to position [125, 0]
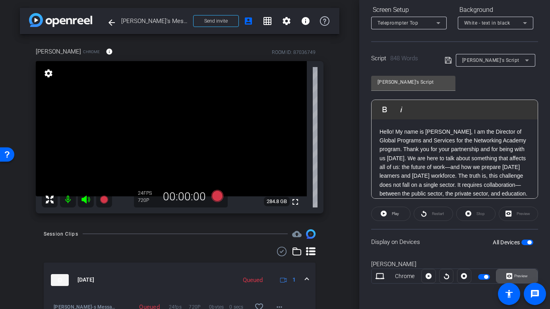
click at [493, 267] on icon at bounding box center [509, 276] width 6 height 12
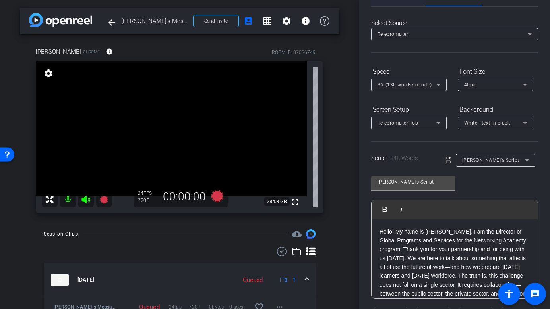
scroll to position [21, 0]
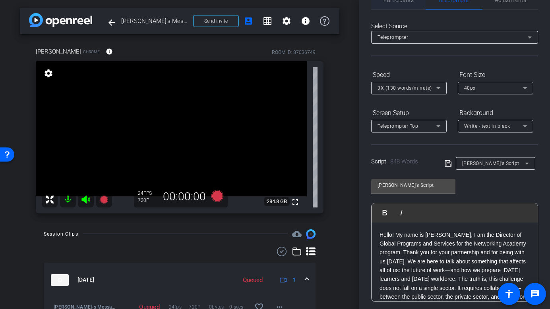
click at [400, 4] on span "Participants" at bounding box center [398, -1] width 30 height 19
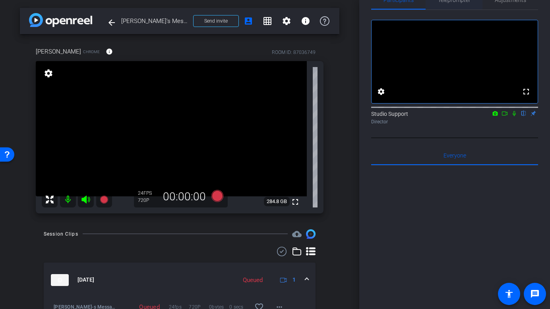
click at [450, 2] on span "Teleprompter" at bounding box center [454, 0] width 33 height 6
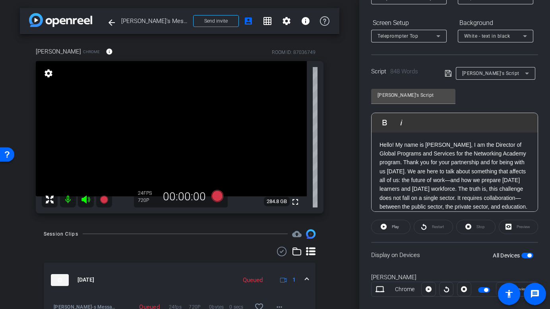
scroll to position [125, 0]
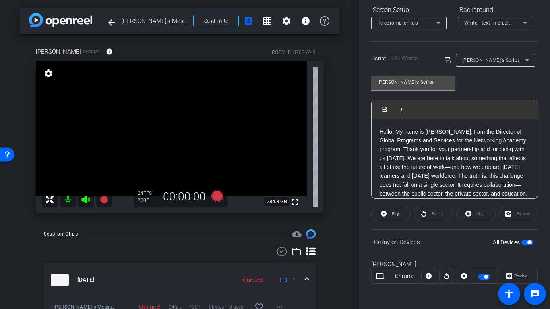
click at [493, 243] on span "button" at bounding box center [529, 243] width 4 height 4
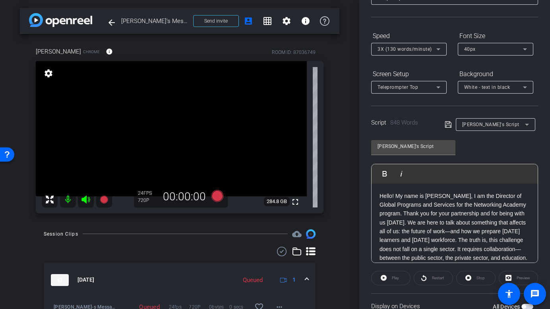
scroll to position [0, 0]
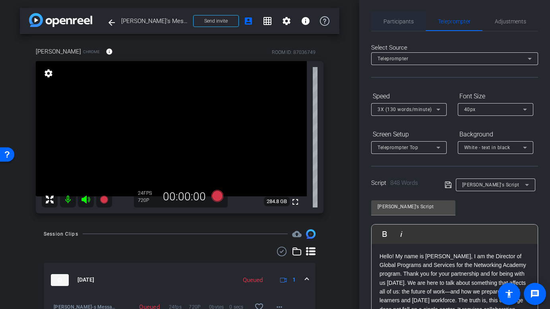
click at [395, 25] on span "Participants" at bounding box center [398, 21] width 30 height 19
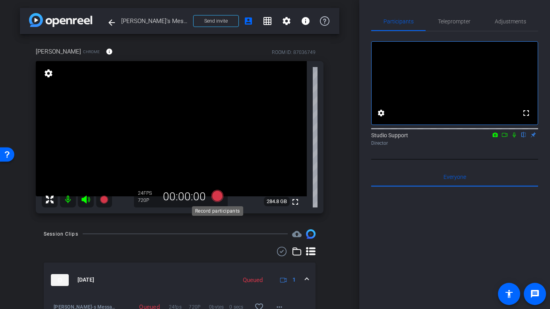
click at [217, 195] on icon at bounding box center [217, 196] width 12 height 12
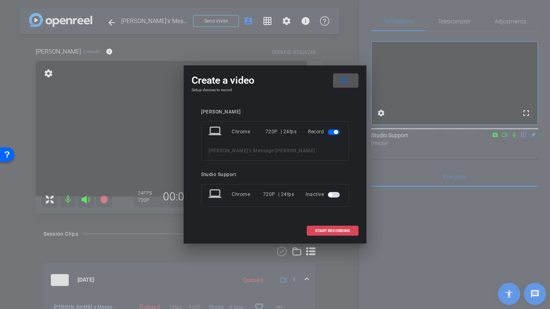
click at [326, 230] on span "START RECORDING" at bounding box center [332, 231] width 35 height 4
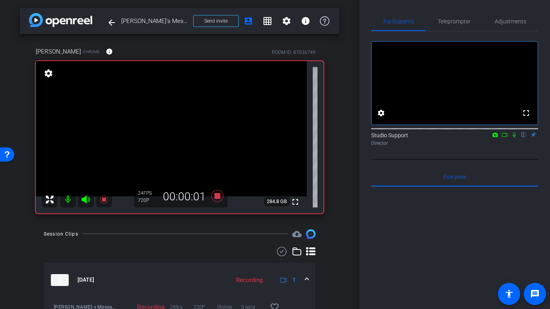
click at [493, 138] on icon at bounding box center [514, 135] width 6 height 6
click at [444, 27] on span "Teleprompter" at bounding box center [454, 21] width 33 height 19
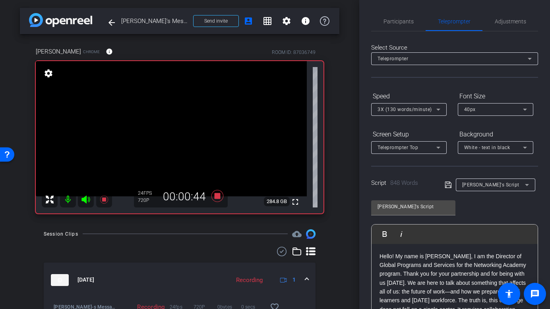
click at [403, 8] on div "Participants Teleprompter Adjustments settings Studio Support flip Director Eve…" at bounding box center [454, 154] width 191 height 309
click at [401, 25] on span "Participants" at bounding box center [398, 21] width 30 height 19
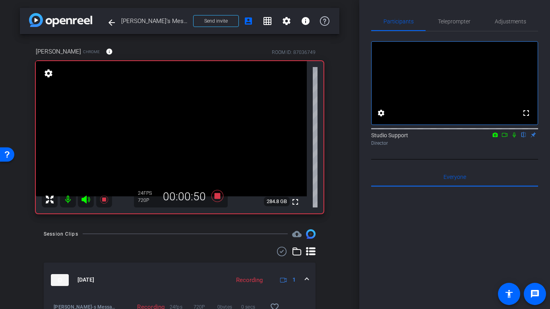
click at [216, 197] on icon at bounding box center [217, 196] width 12 height 12
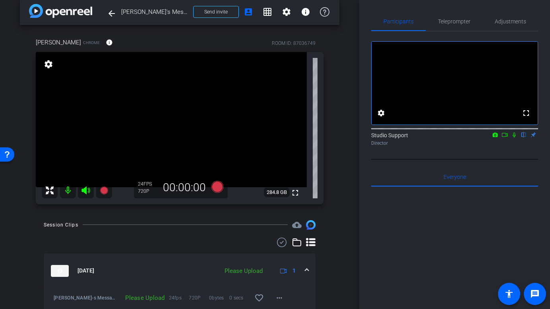
scroll to position [17, 0]
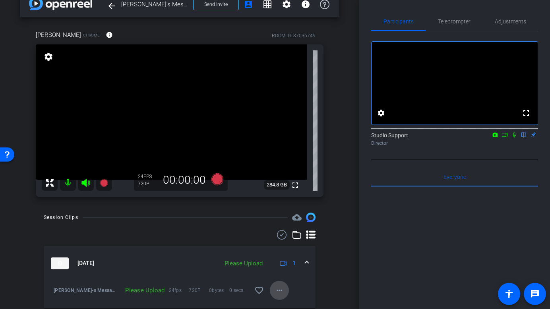
click at [279, 267] on mat-icon "more_horiz" at bounding box center [279, 291] width 10 height 10
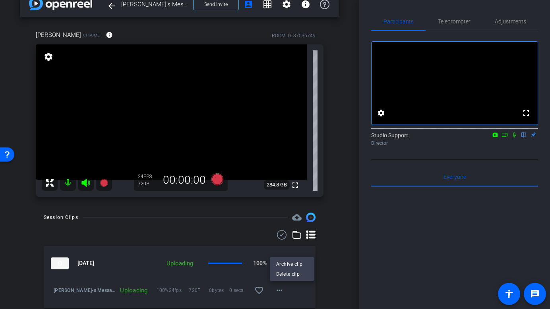
click at [344, 251] on div at bounding box center [275, 154] width 550 height 309
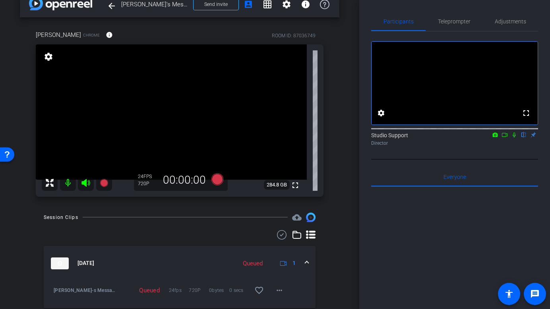
scroll to position [7, 0]
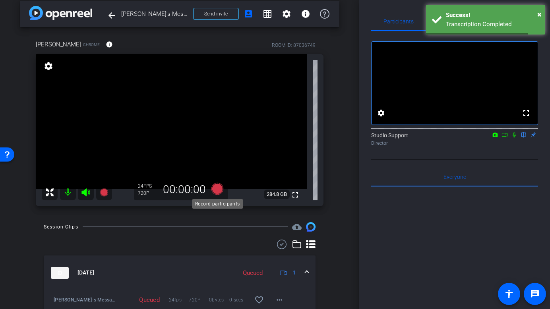
click at [217, 190] on icon at bounding box center [217, 189] width 12 height 12
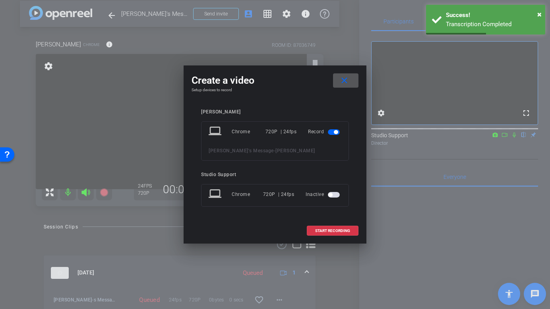
click at [344, 86] on span at bounding box center [345, 80] width 25 height 19
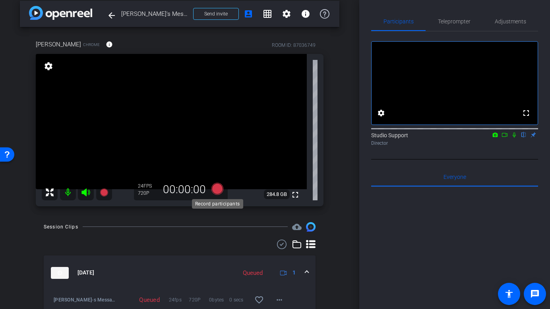
click at [217, 194] on icon at bounding box center [217, 189] width 12 height 12
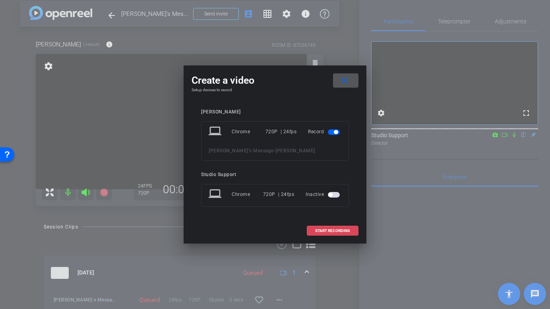
click at [328, 230] on span "START RECORDING" at bounding box center [332, 231] width 35 height 4
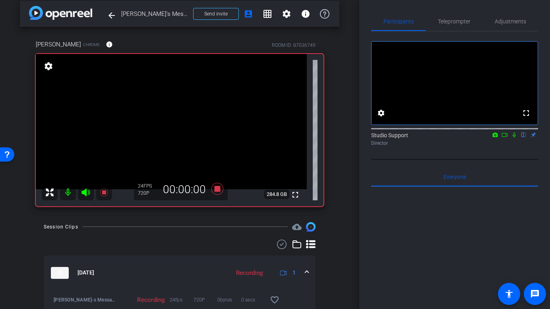
click at [493, 138] on icon at bounding box center [514, 135] width 6 height 6
click at [493, 22] on span "Adjustments" at bounding box center [509, 22] width 31 height 6
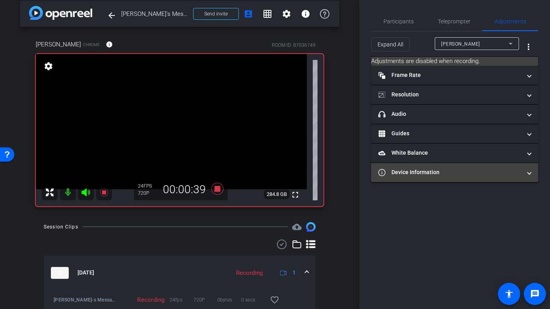
click at [449, 171] on mat-panel-title "Device Information" at bounding box center [449, 172] width 143 height 8
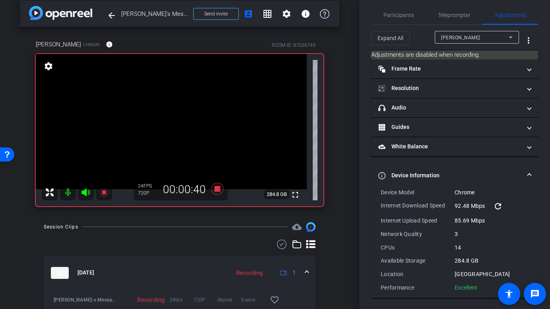
scroll to position [8, 0]
click at [397, 8] on span "Participants" at bounding box center [398, 13] width 30 height 19
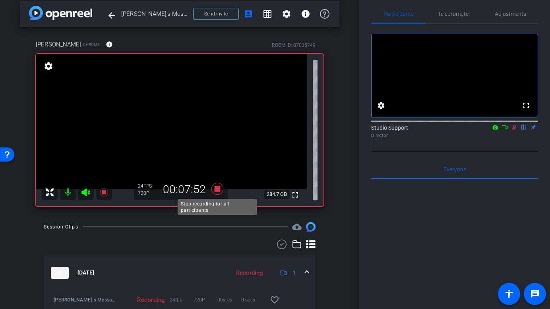
click at [219, 189] on icon at bounding box center [217, 189] width 12 height 12
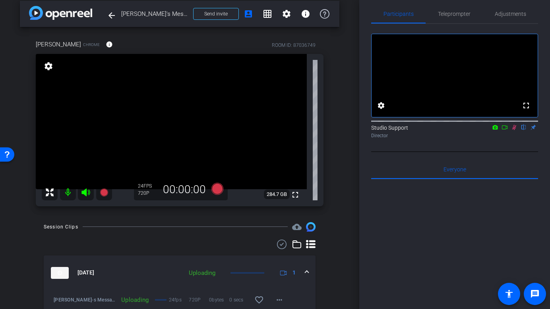
click at [493, 130] on icon at bounding box center [514, 128] width 6 height 6
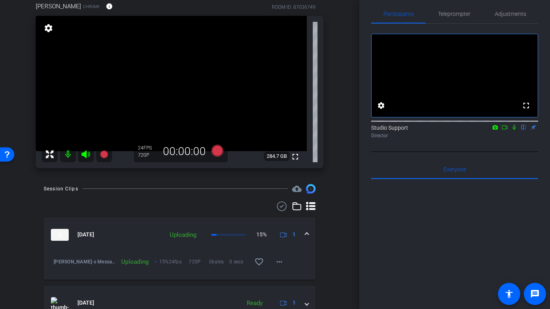
scroll to position [48, 0]
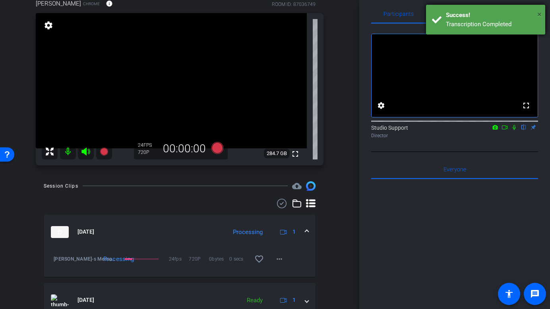
click at [493, 13] on span "×" at bounding box center [539, 15] width 4 height 10
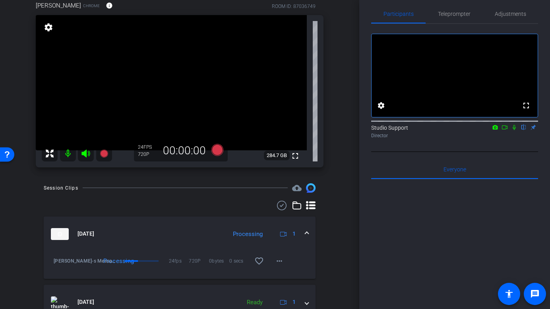
scroll to position [0, 0]
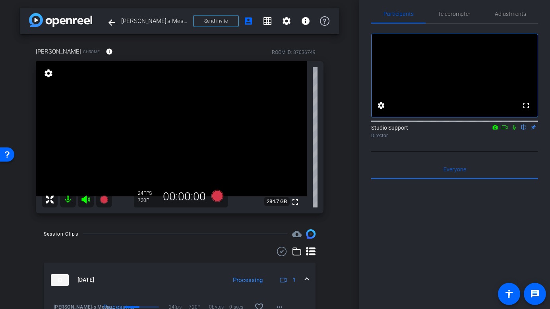
click at [184, 235] on div "Session Clips cloud_upload" at bounding box center [180, 235] width 272 height 10
click at [335, 79] on div "Lynn Bloomer Chrome info ROOM ID: 87036749 fullscreen settings 284.7 GB 24 FPS …" at bounding box center [179, 127] width 319 height 187
click at [493, 14] on span "Adjustments" at bounding box center [509, 14] width 31 height 6
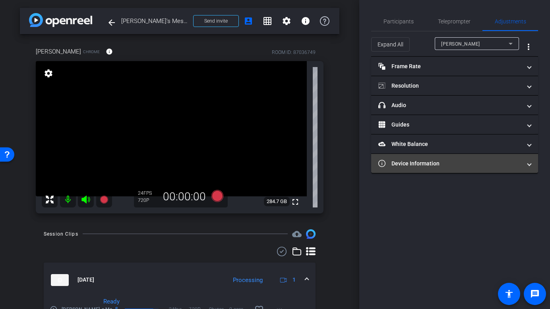
click at [410, 154] on mat-expansion-panel-header "Device Information" at bounding box center [454, 163] width 167 height 19
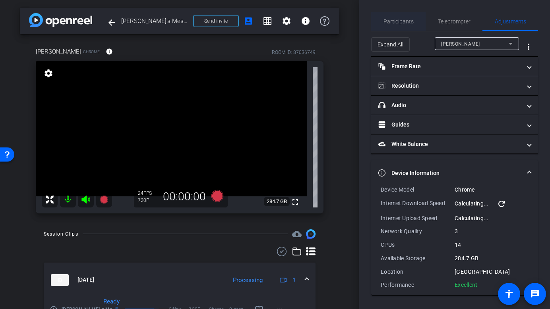
click at [396, 23] on span "Participants" at bounding box center [398, 22] width 30 height 6
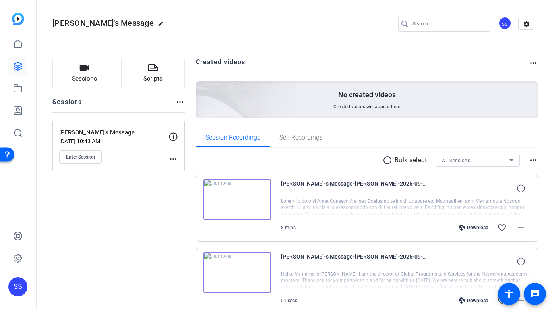
click at [22, 282] on div "SS" at bounding box center [17, 287] width 19 height 19
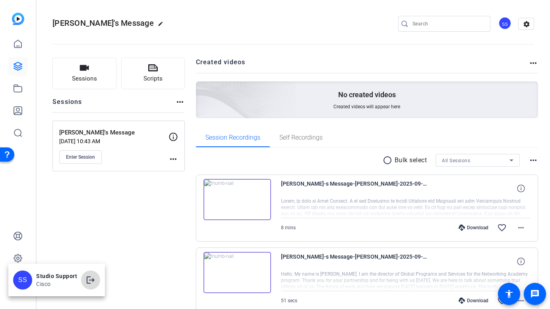
click at [89, 273] on span at bounding box center [90, 280] width 19 height 19
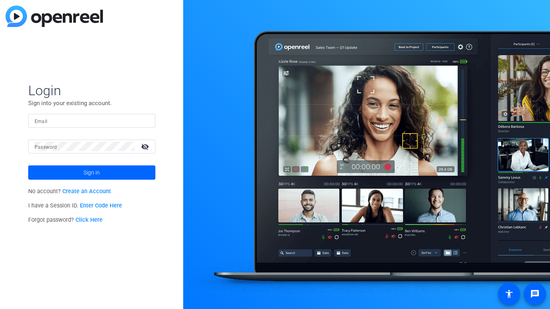
click at [73, 114] on div at bounding box center [92, 121] width 114 height 14
click at [141, 117] on img at bounding box center [142, 121] width 6 height 10
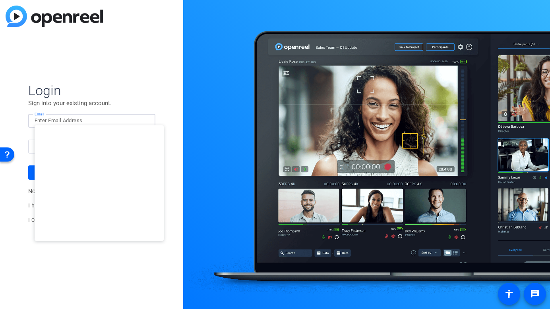
type input "[EMAIL_ADDRESS][DOMAIN_NAME]"
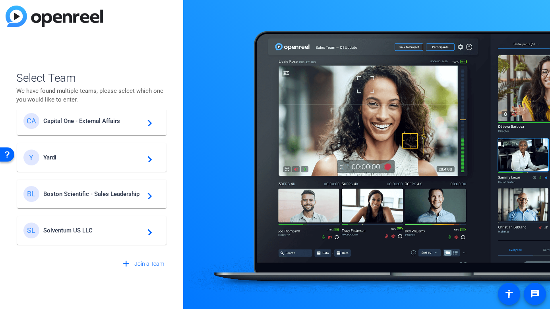
scroll to position [96, 0]
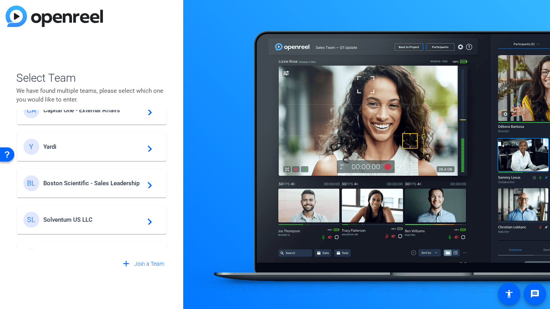
click at [93, 176] on div "BL Boston Scientific - Sales Leadership navigate_next" at bounding box center [91, 184] width 137 height 16
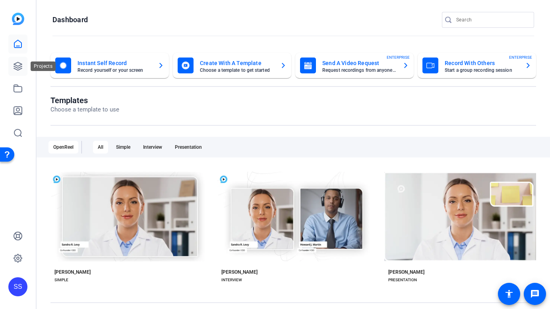
click at [18, 64] on icon at bounding box center [18, 67] width 10 height 10
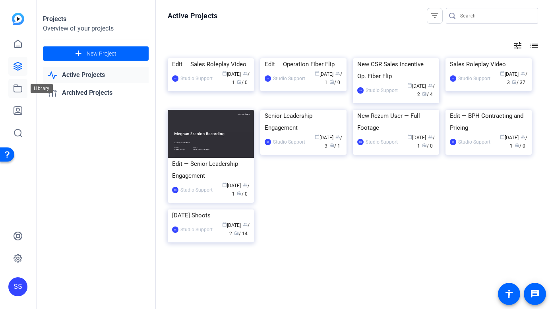
click at [23, 94] on link at bounding box center [17, 88] width 19 height 19
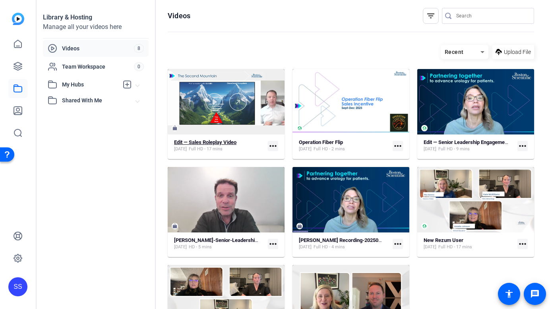
click at [204, 145] on strong "Edit — Sales Roleplay Video" at bounding box center [205, 142] width 62 height 6
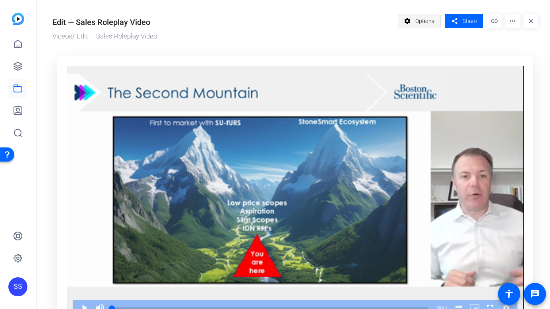
click at [418, 23] on span "Options" at bounding box center [424, 21] width 19 height 15
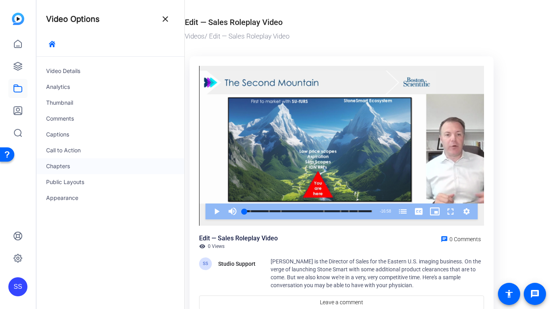
click at [90, 160] on div "Chapters" at bounding box center [111, 166] width 148 height 16
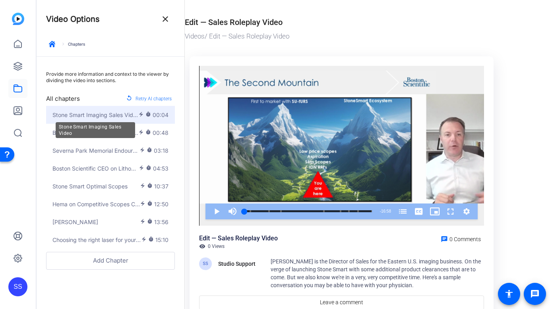
click at [110, 112] on span "Stone Smart Imaging Sales Video" at bounding box center [95, 115] width 86 height 8
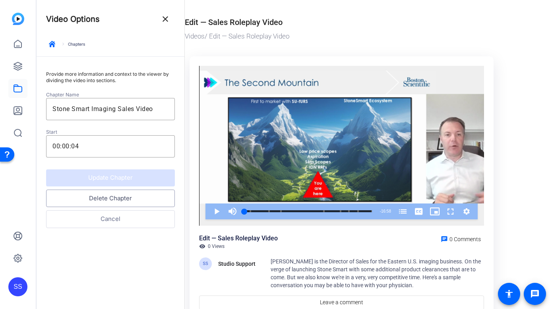
click at [116, 201] on button "Delete Chapter" at bounding box center [110, 199] width 129 height 18
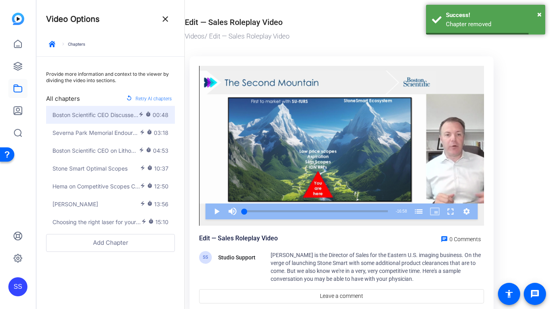
click at [106, 110] on button "Boston Scientific CEO Discusses Flexible [MEDICAL_DATA] electric_bolt timer 00:…" at bounding box center [110, 115] width 129 height 18
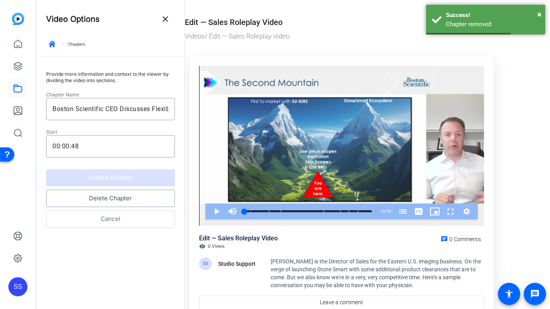
click at [102, 203] on button "Delete Chapter" at bounding box center [110, 199] width 129 height 18
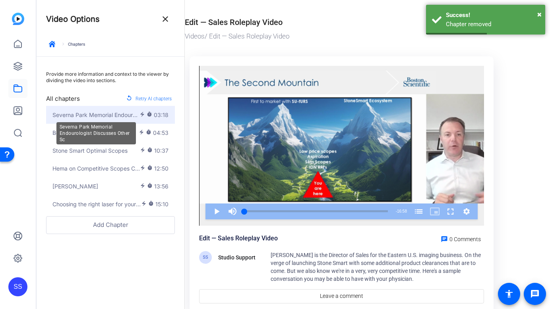
click at [89, 123] on div "Severna Park Memorial Endourologist Discusses Other Sc" at bounding box center [95, 133] width 79 height 22
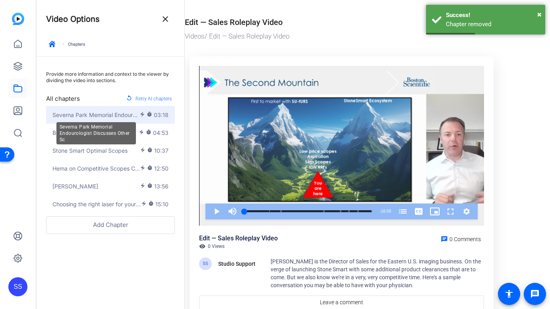
click at [91, 118] on span "Severna Park Memorial Endourologist Discusses Other Sc" at bounding box center [95, 115] width 87 height 8
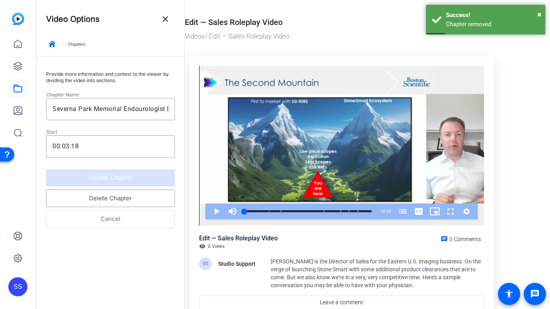
click at [101, 195] on button "Delete Chapter" at bounding box center [110, 199] width 129 height 18
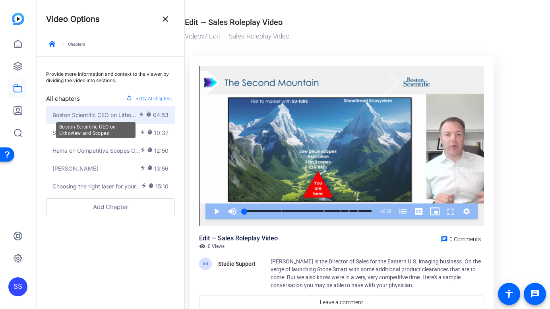
click at [106, 112] on span "Boston Scientific CEO on Lithoview and Scopes" at bounding box center [95, 115] width 86 height 8
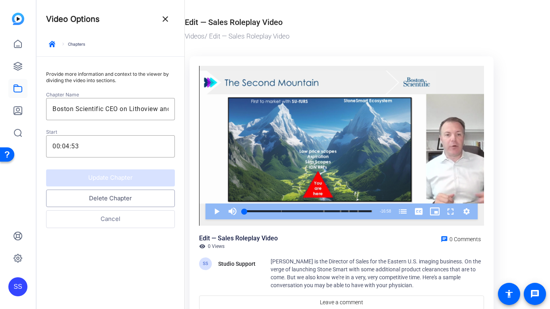
click at [112, 194] on button "Delete Chapter" at bounding box center [110, 199] width 129 height 18
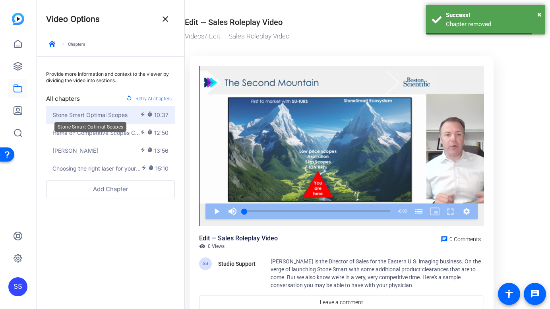
click at [114, 117] on span "Stone Smart Optimal Scopes" at bounding box center [89, 115] width 75 height 8
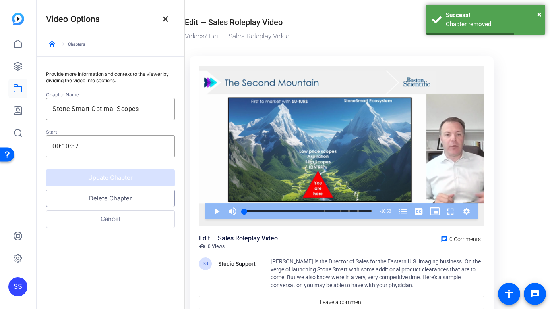
click at [112, 195] on button "Delete Chapter" at bounding box center [110, 199] width 129 height 18
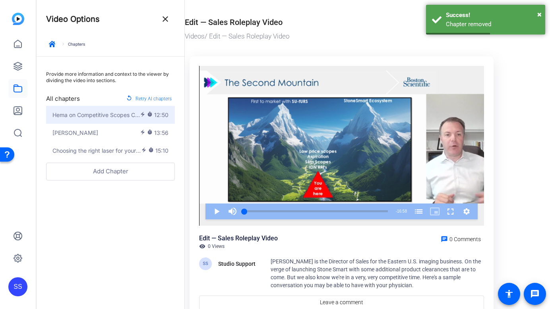
click at [115, 122] on button "Hema on Competitive Scopes Conversion electric_bolt timer 12:50" at bounding box center [110, 115] width 129 height 18
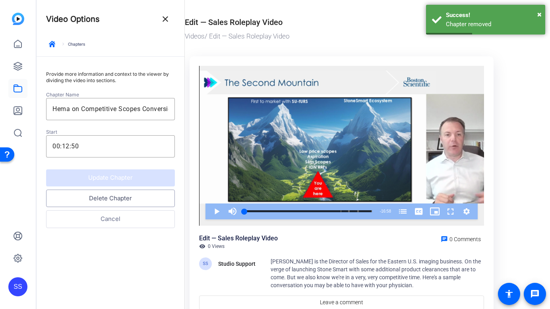
click at [116, 192] on button "Delete Chapter" at bounding box center [110, 199] width 129 height 18
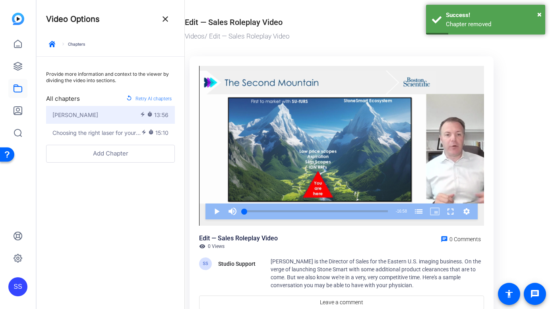
click at [114, 115] on div "[PERSON_NAME]" at bounding box center [95, 115] width 87 height 8
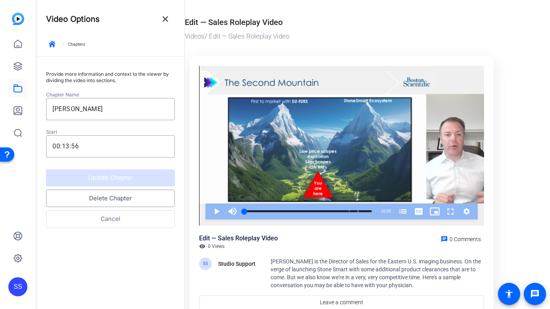
click at [118, 194] on button "Delete Chapter" at bounding box center [110, 199] width 129 height 18
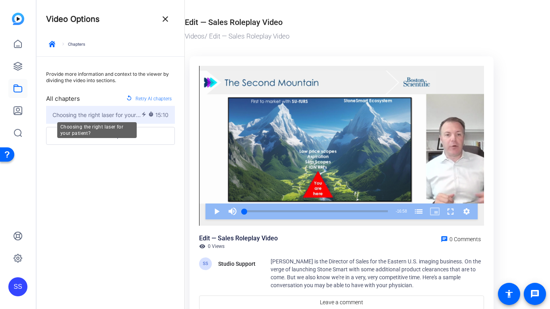
click at [112, 116] on span "Choosing the right laser for your patient?" at bounding box center [96, 115] width 89 height 8
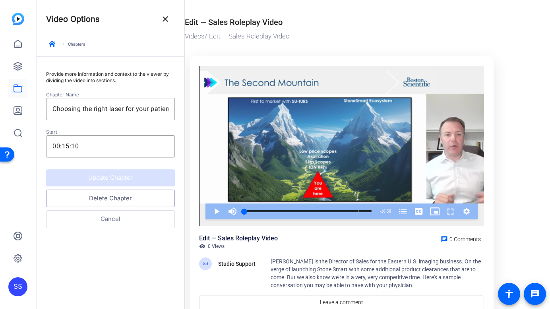
click at [113, 199] on button "Delete Chapter" at bounding box center [110, 199] width 129 height 18
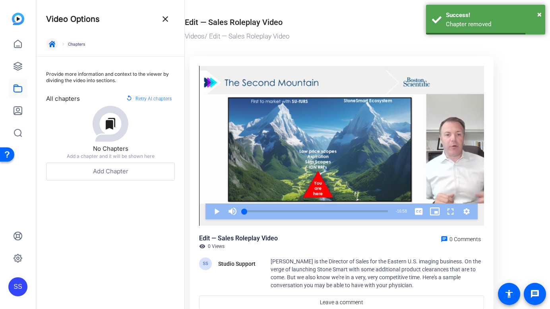
click at [54, 44] on icon "button" at bounding box center [52, 44] width 6 height 6
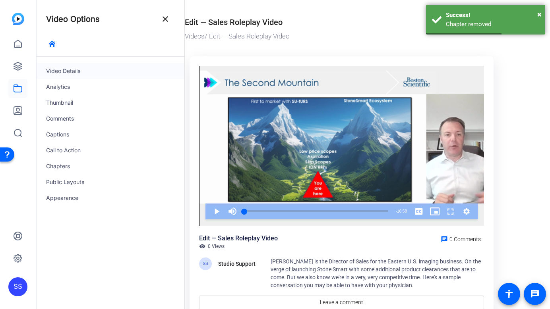
click at [65, 69] on div "Video Details" at bounding box center [111, 71] width 148 height 16
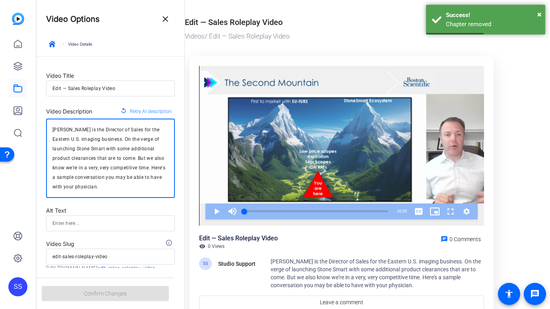
click at [97, 137] on textarea "[PERSON_NAME] is the Director of Sales for the Eastern U.S. imaging business. O…" at bounding box center [110, 158] width 116 height 67
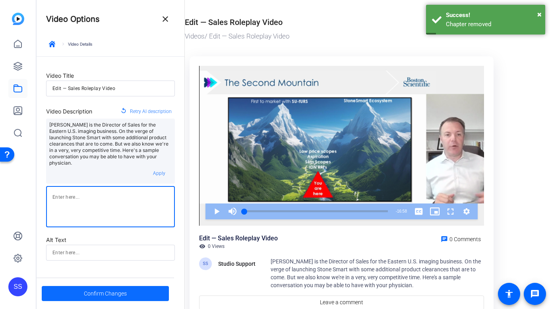
click at [102, 287] on span "Confirm Changes" at bounding box center [105, 293] width 43 height 15
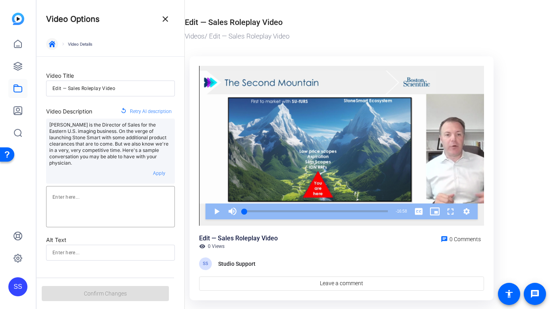
click at [52, 45] on icon "button" at bounding box center [52, 44] width 6 height 6
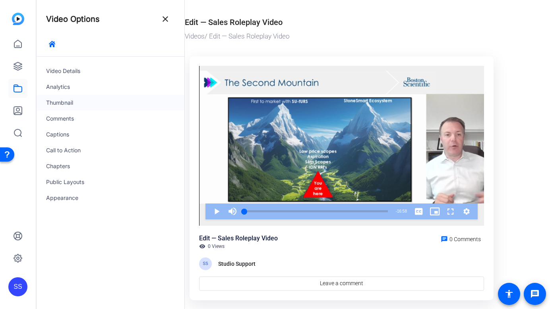
click at [79, 98] on div "Thumbnail" at bounding box center [111, 103] width 148 height 16
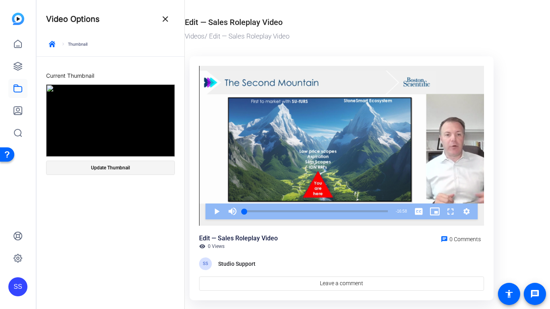
click at [141, 163] on span at bounding box center [110, 167] width 128 height 19
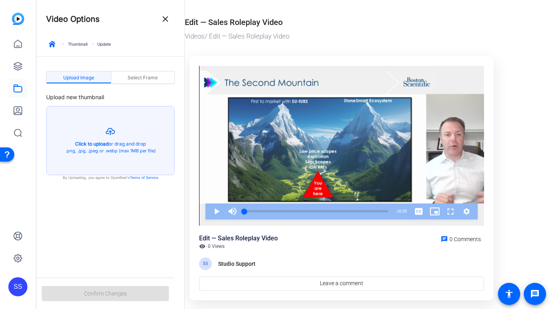
click at [147, 67] on div "Upload Image Select Frame Upload new thumbnail Created with sketchtool. Click t…" at bounding box center [111, 120] width 148 height 127
click at [141, 73] on span "Select Frame" at bounding box center [142, 77] width 30 height 13
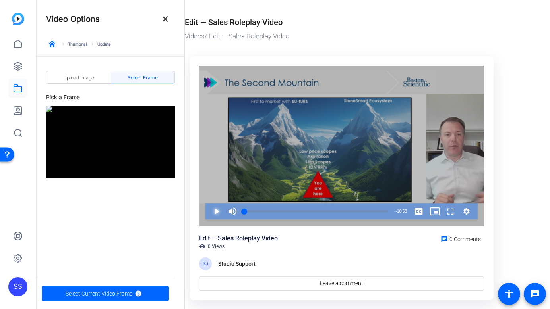
click at [208, 213] on span "Video Player" at bounding box center [208, 212] width 0 height 16
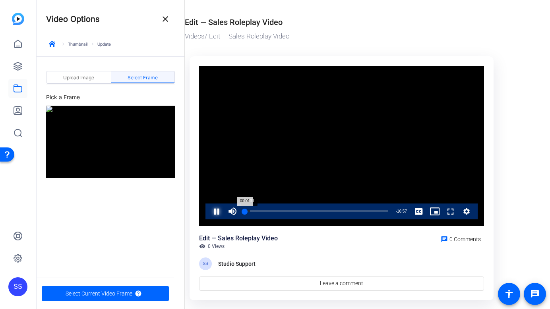
click at [245, 211] on div "00:01" at bounding box center [244, 211] width 0 height 2
click at [252, 211] on div "Loaded : 0.00% 00:56 00:56" at bounding box center [315, 211] width 143 height 2
click at [256, 211] on div "01:21" at bounding box center [250, 211] width 12 height 2
click at [260, 210] on div "Loaded : 9.89% 01:50 01:22" at bounding box center [315, 211] width 143 height 2
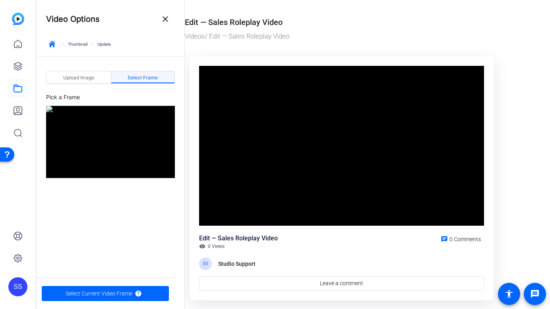
click at [216, 211] on div "Video Player is loading. Play Video Pause Mute 100% Current Time 1:53 / Duratio…" at bounding box center [341, 146] width 285 height 160
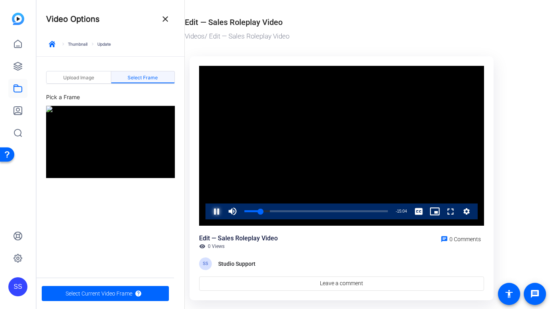
click at [208, 211] on span "Video Player" at bounding box center [208, 212] width 0 height 16
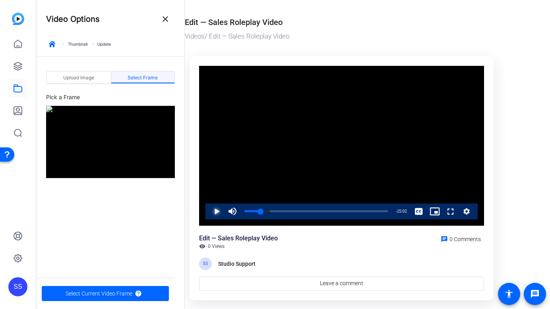
click at [208, 211] on span "Video Player" at bounding box center [208, 212] width 0 height 16
click at [260, 210] on div "01:59" at bounding box center [252, 211] width 17 height 2
click at [260, 210] on div "01:55" at bounding box center [252, 211] width 16 height 2
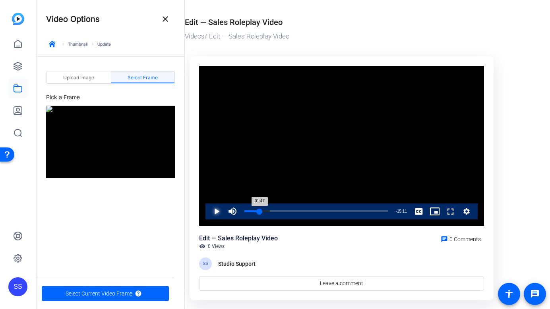
click at [259, 210] on div "01:47" at bounding box center [251, 211] width 15 height 2
click at [208, 213] on span "Video Player" at bounding box center [208, 212] width 0 height 16
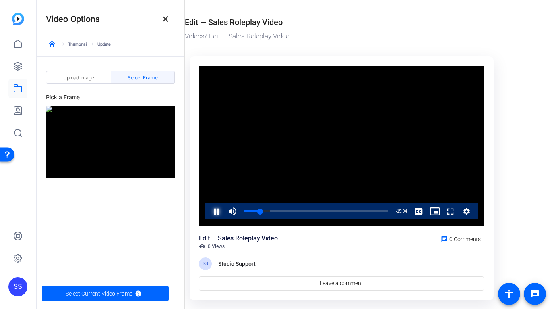
click at [208, 213] on span "Video Player" at bounding box center [208, 212] width 0 height 16
click at [112, 297] on span "Select Current Video Frame" at bounding box center [99, 293] width 67 height 15
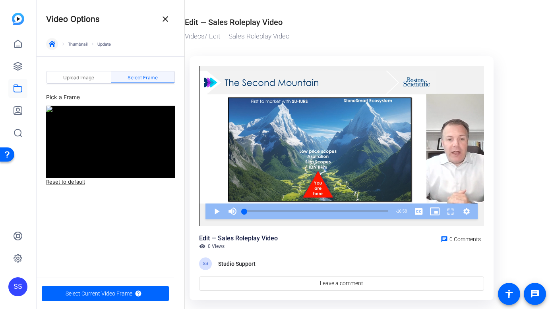
click at [54, 48] on span "button" at bounding box center [51, 44] width 19 height 19
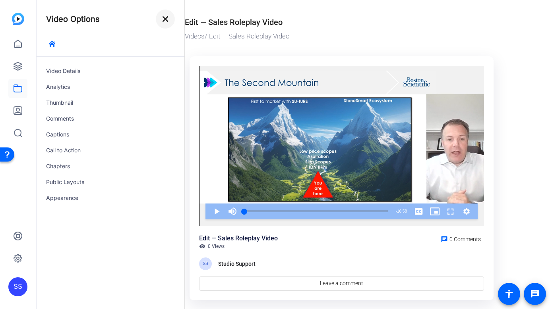
click at [170, 17] on mat-icon "close" at bounding box center [165, 19] width 10 height 10
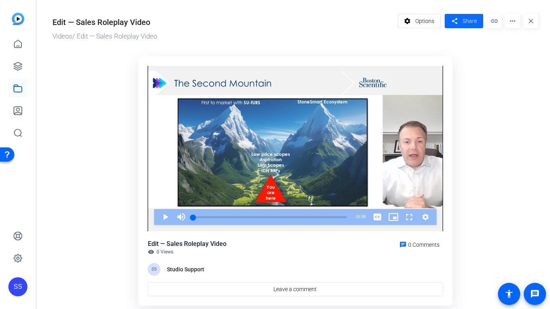
click at [453, 24] on mat-icon "share" at bounding box center [454, 21] width 10 height 11
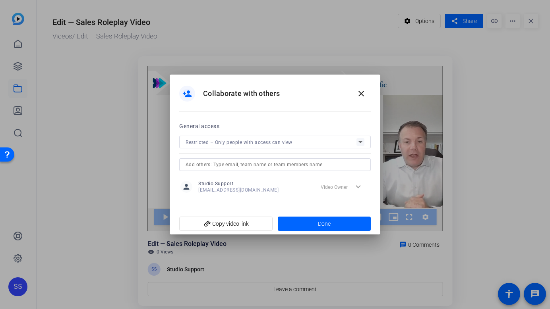
click at [224, 166] on input "text" at bounding box center [274, 165] width 179 height 10
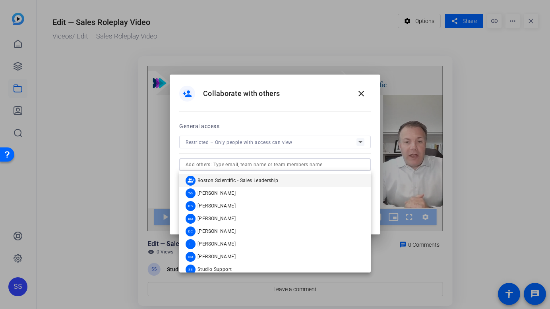
click at [288, 87] on div "person_add Collaborate with others close" at bounding box center [274, 93] width 191 height 19
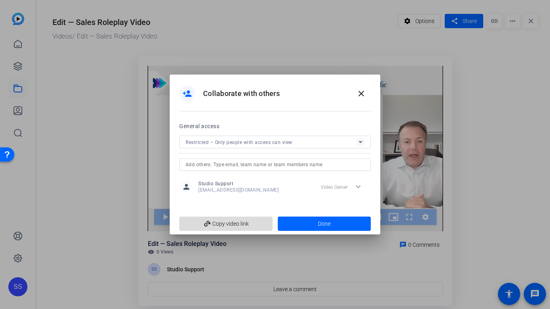
click at [229, 219] on span "add_link Copy video link" at bounding box center [225, 223] width 81 height 15
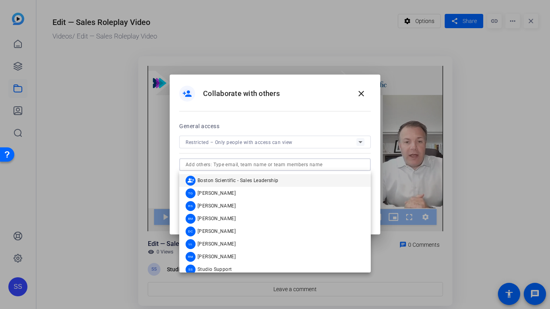
click at [248, 162] on input "text" at bounding box center [274, 165] width 179 height 10
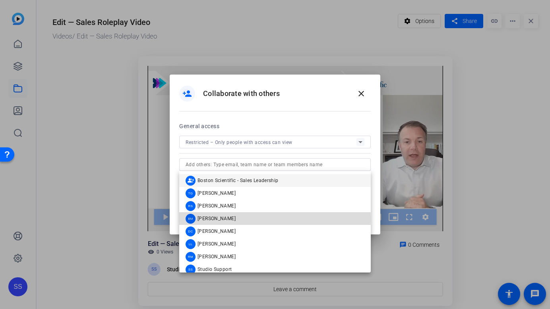
click at [218, 219] on span "[PERSON_NAME]" at bounding box center [216, 219] width 38 height 6
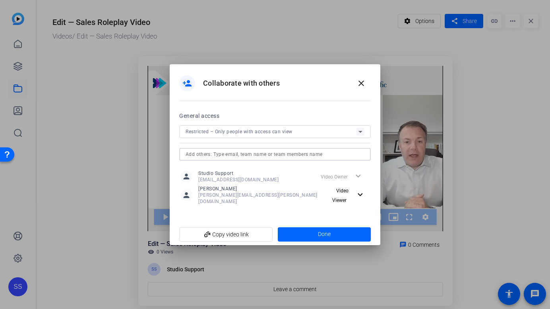
click at [241, 158] on input "text" at bounding box center [274, 155] width 179 height 10
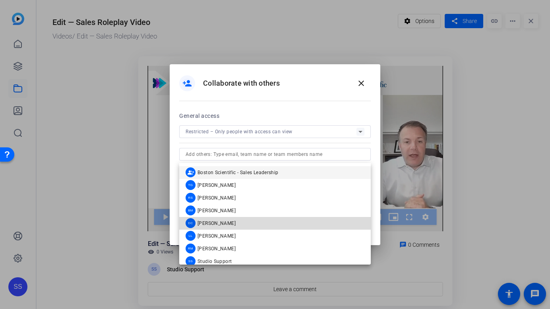
click at [233, 222] on mat-option "DC [PERSON_NAME]" at bounding box center [274, 223] width 191 height 13
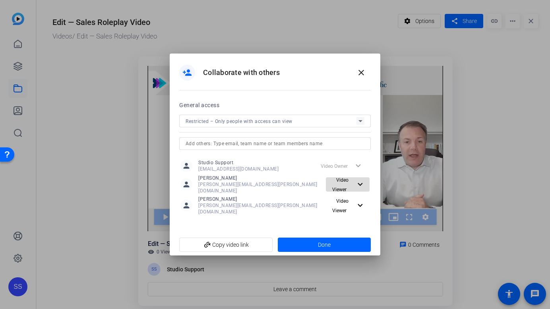
click at [343, 190] on span "Video Viewer" at bounding box center [342, 184] width 26 height 19
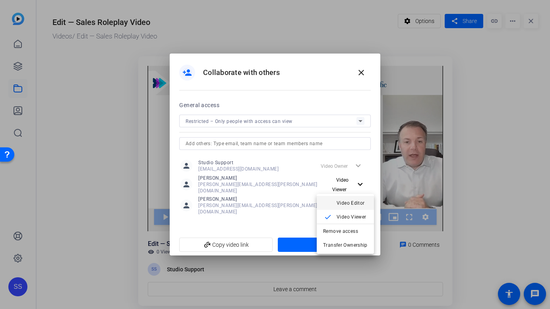
click at [347, 207] on span "Video Editor" at bounding box center [351, 204] width 31 height 10
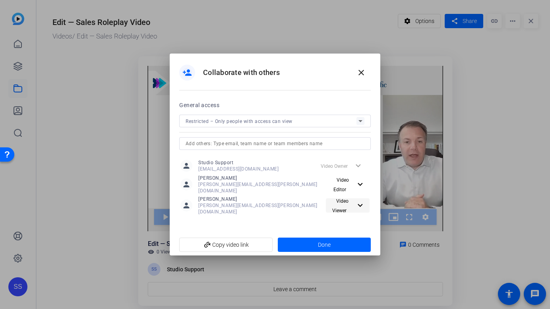
click at [338, 206] on span "Video Viewer" at bounding box center [342, 205] width 26 height 19
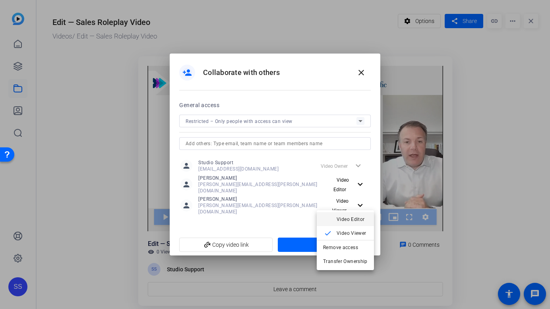
click at [338, 223] on span "Video Editor" at bounding box center [351, 220] width 31 height 10
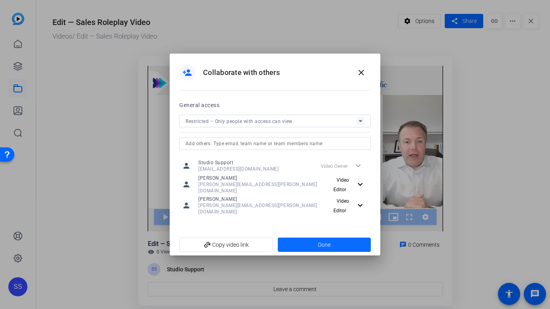
click at [322, 241] on span "Done" at bounding box center [324, 245] width 13 height 8
